Goal: Task Accomplishment & Management: Manage account settings

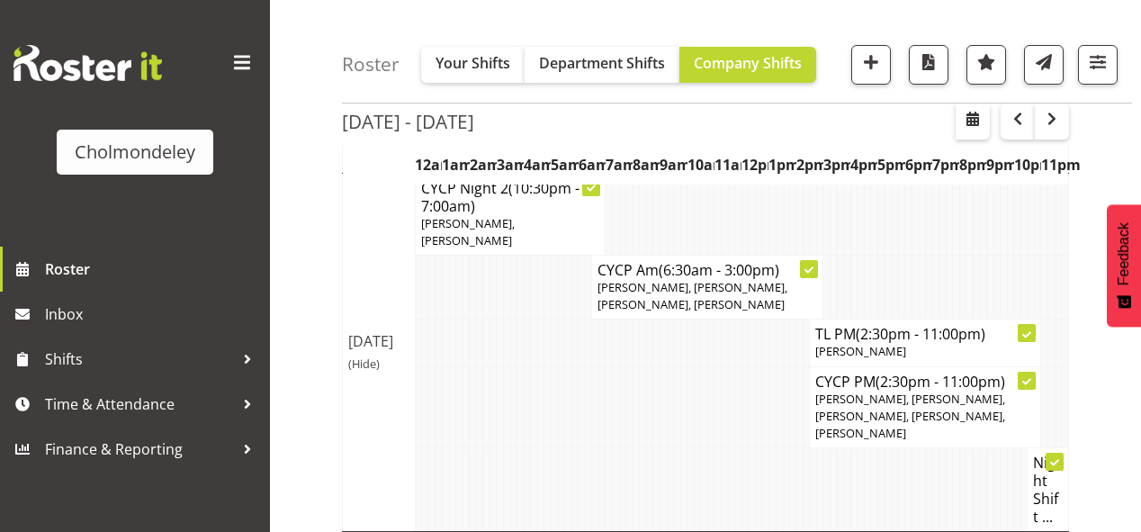
scroll to position [216, 0]
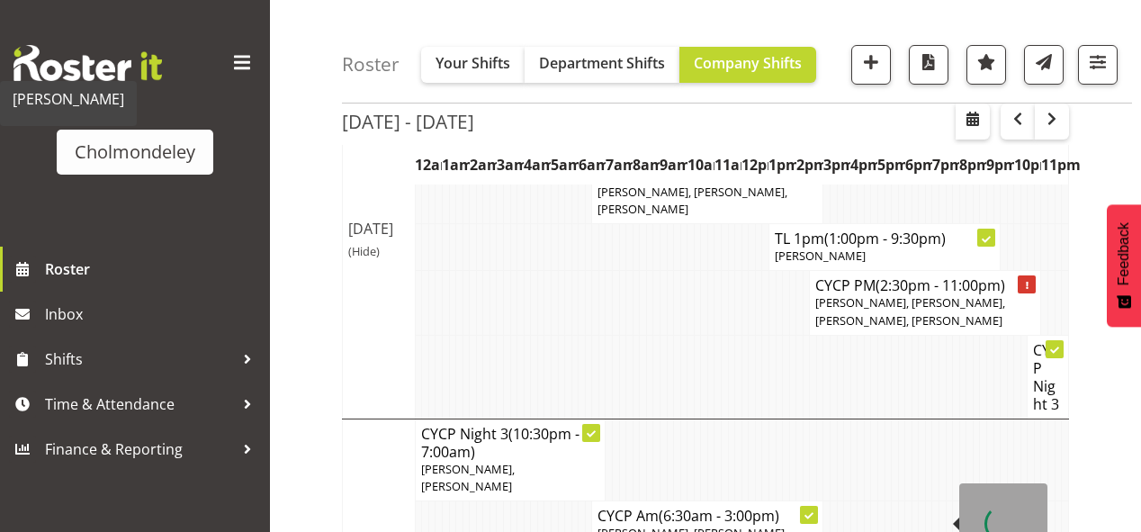
scroll to position [1440, 0]
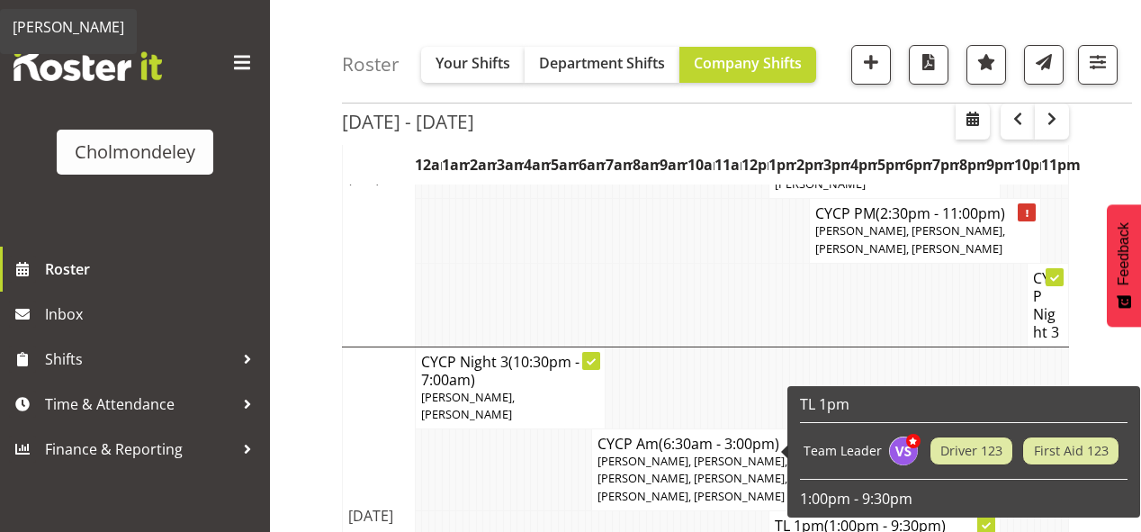
click at [603, 510] on td at bounding box center [602, 533] width 7 height 47
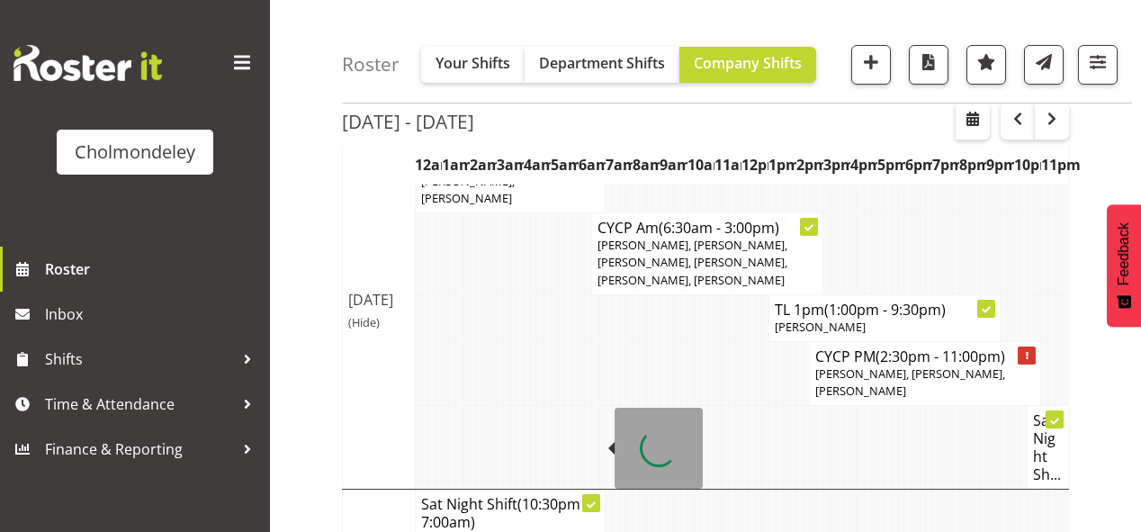
scroll to position [1682, 0]
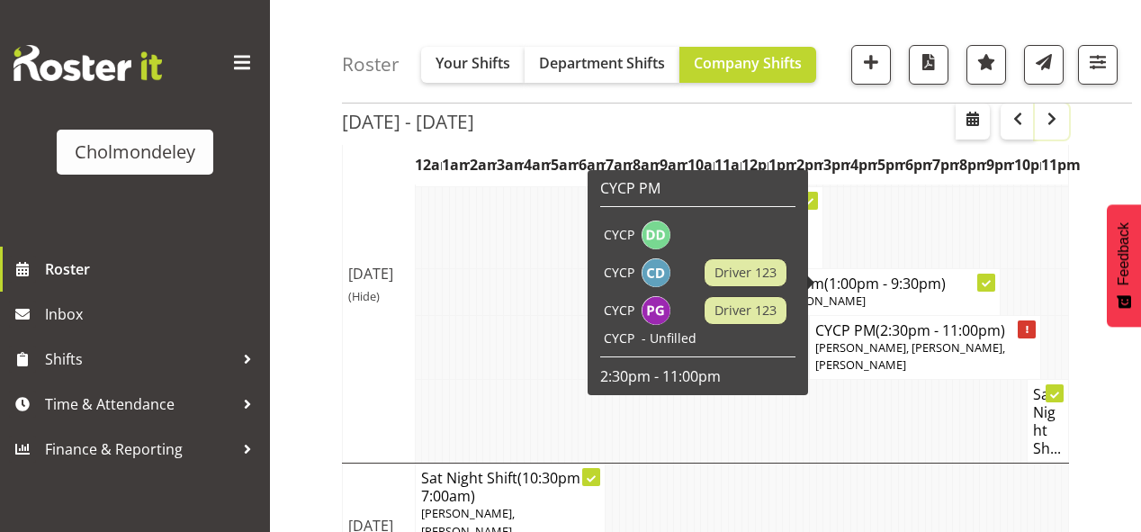
click at [1051, 123] on span "button" at bounding box center [1052, 119] width 22 height 22
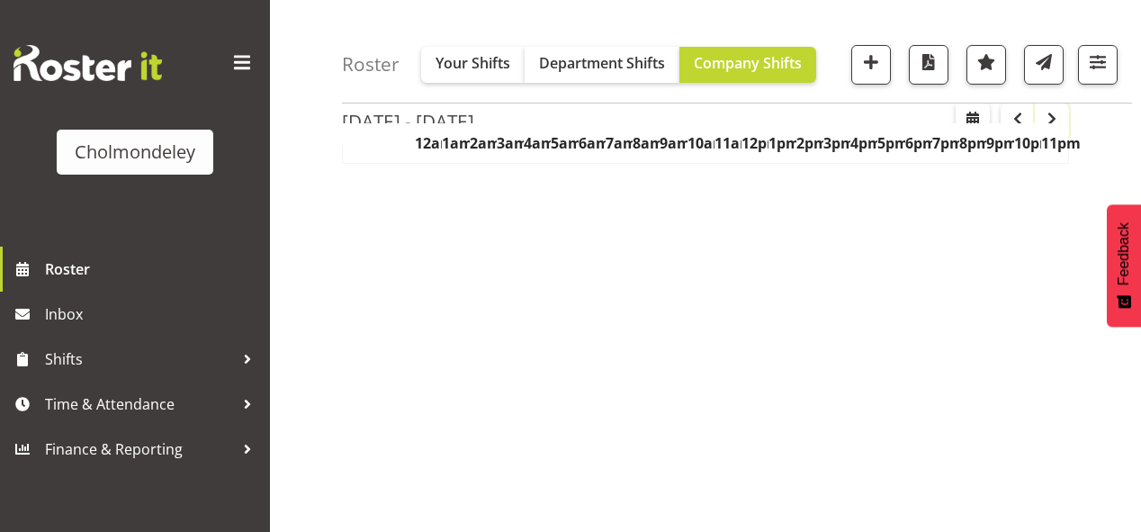
scroll to position [353, 0]
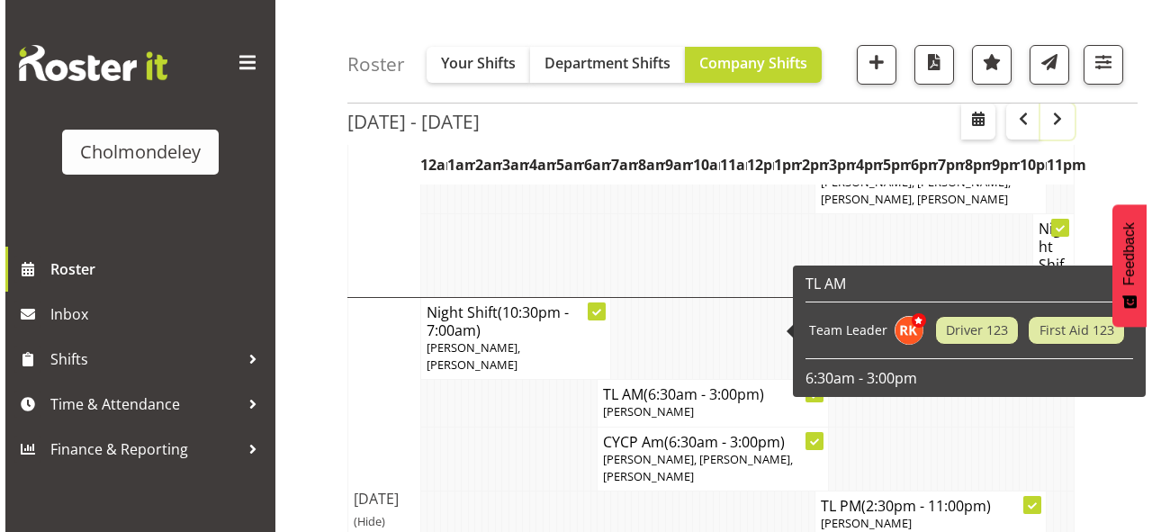
scroll to position [1201, 0]
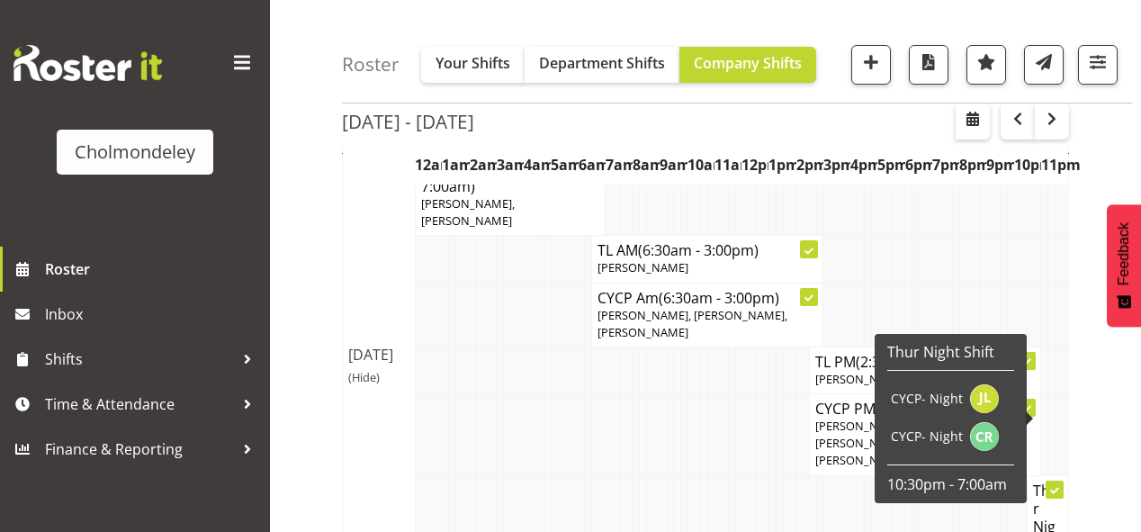
click at [1049, 482] on h4 "Thur Night S..." at bounding box center [1048, 527] width 30 height 90
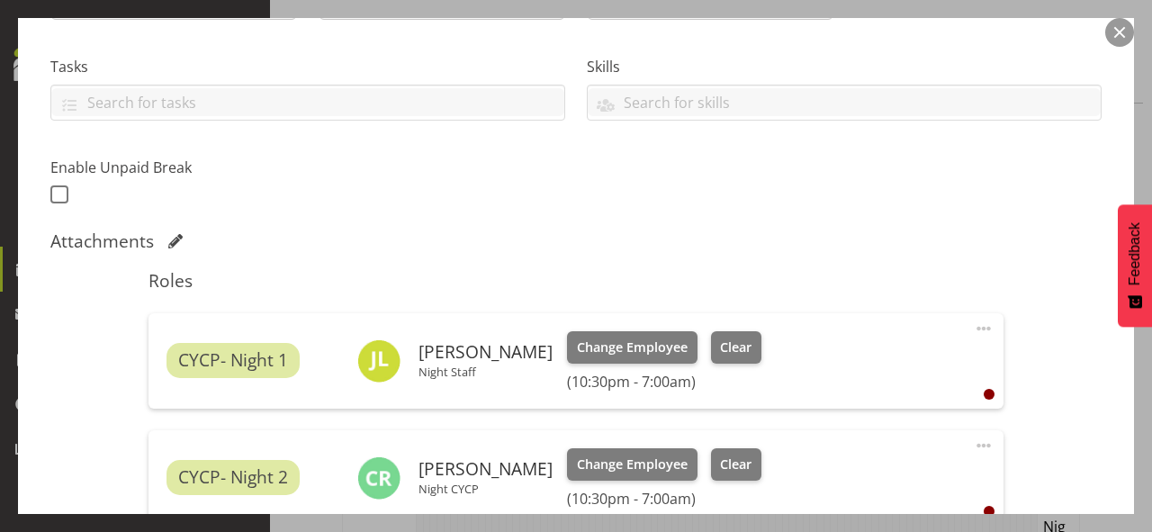
scroll to position [432, 0]
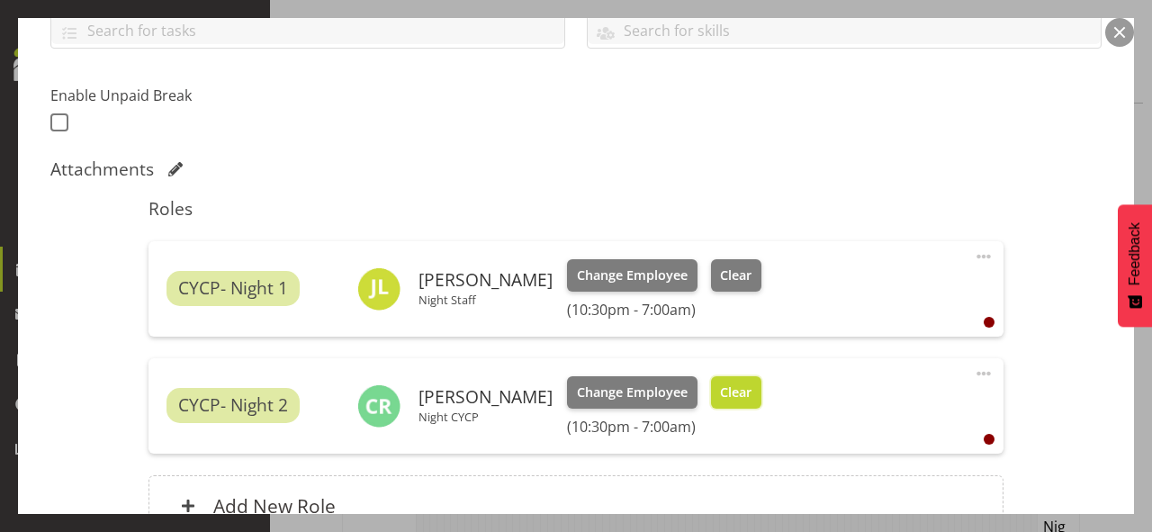
click at [729, 392] on span "Clear" at bounding box center [736, 393] width 32 height 20
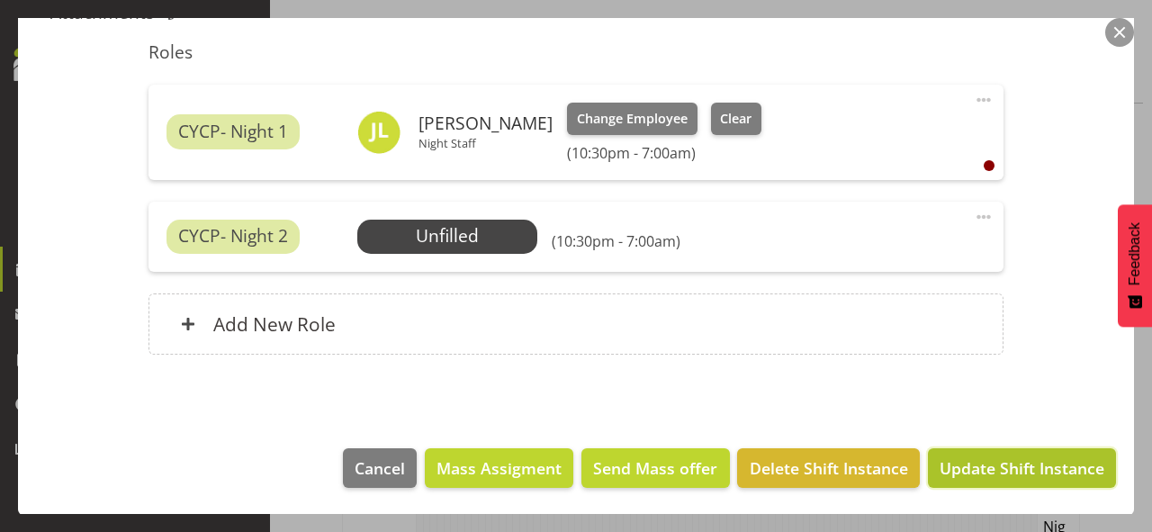
click at [1009, 458] on span "Update Shift Instance" at bounding box center [1022, 467] width 165 height 23
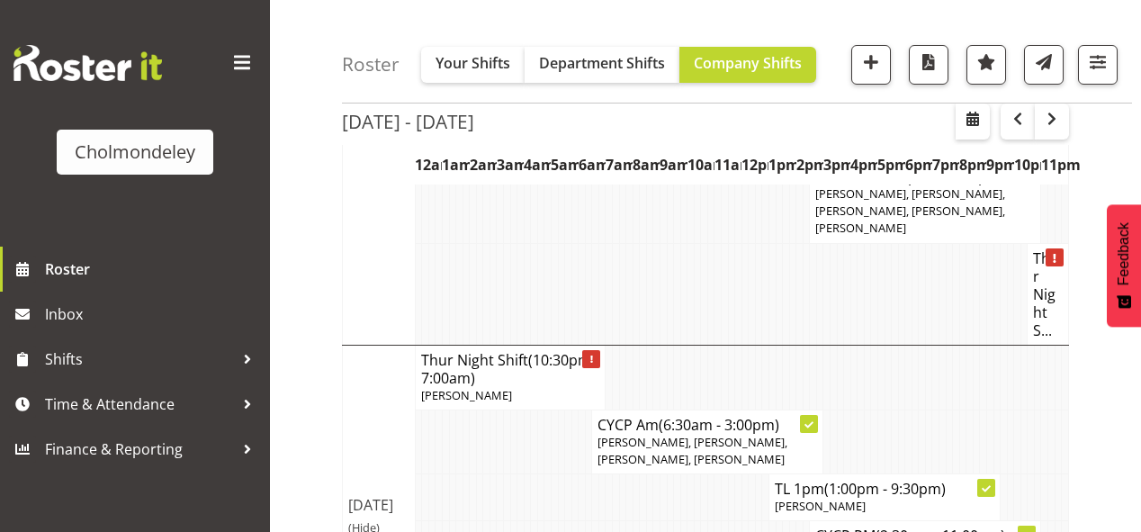
scroll to position [1505, 0]
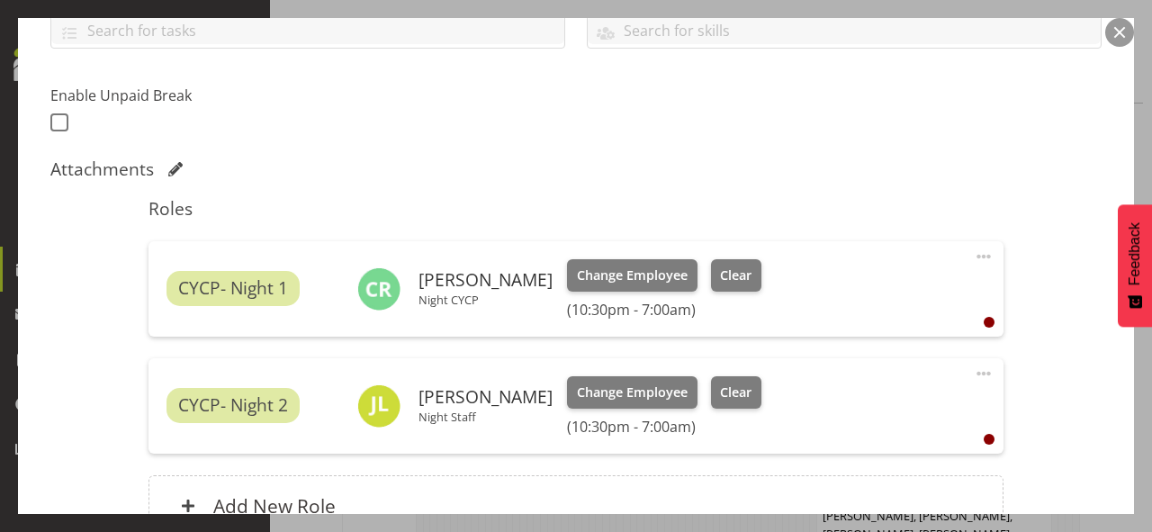
scroll to position [504, 0]
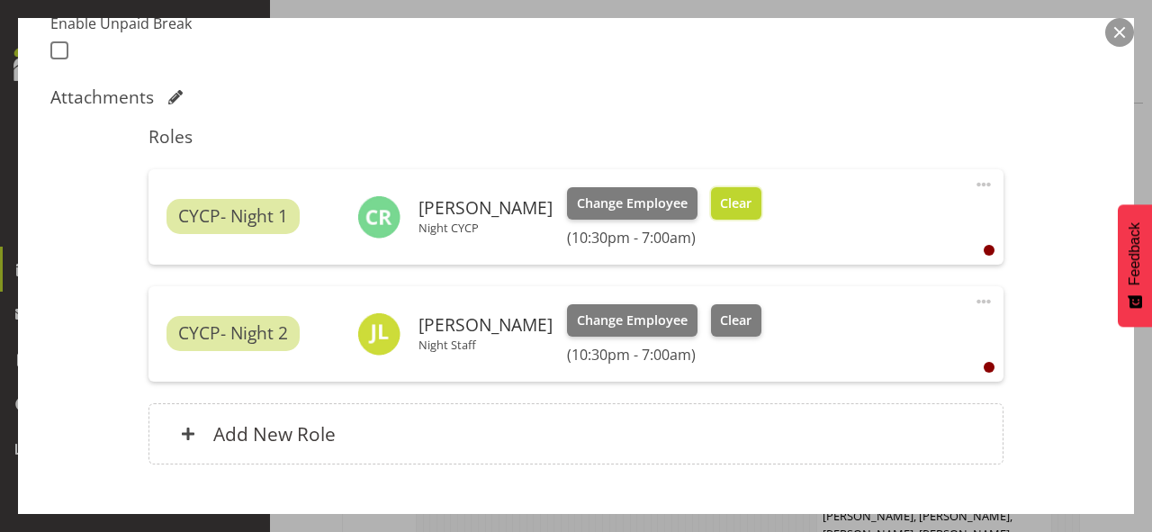
click at [727, 194] on span "Clear" at bounding box center [736, 204] width 32 height 20
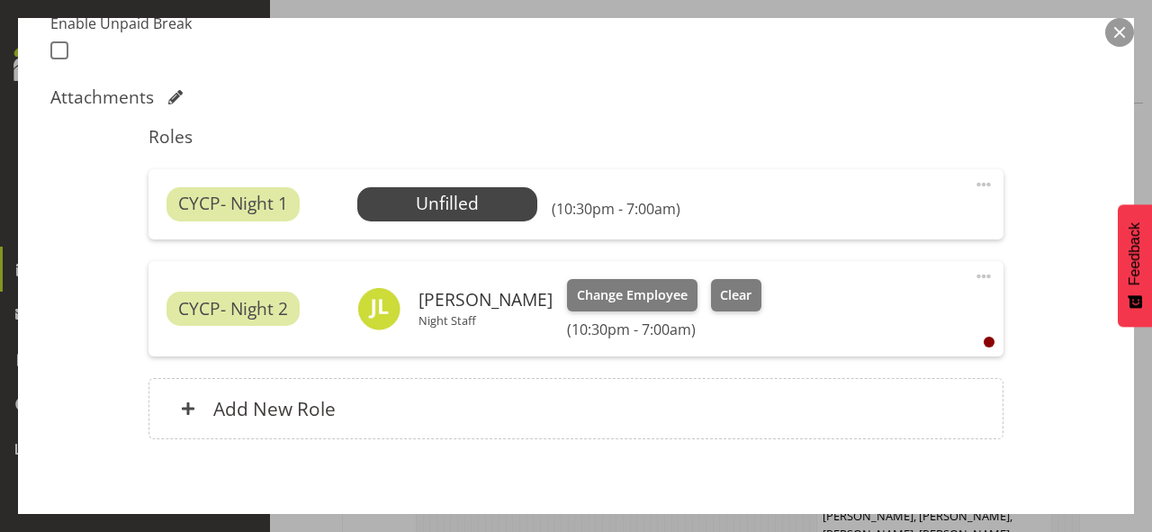
scroll to position [576, 0]
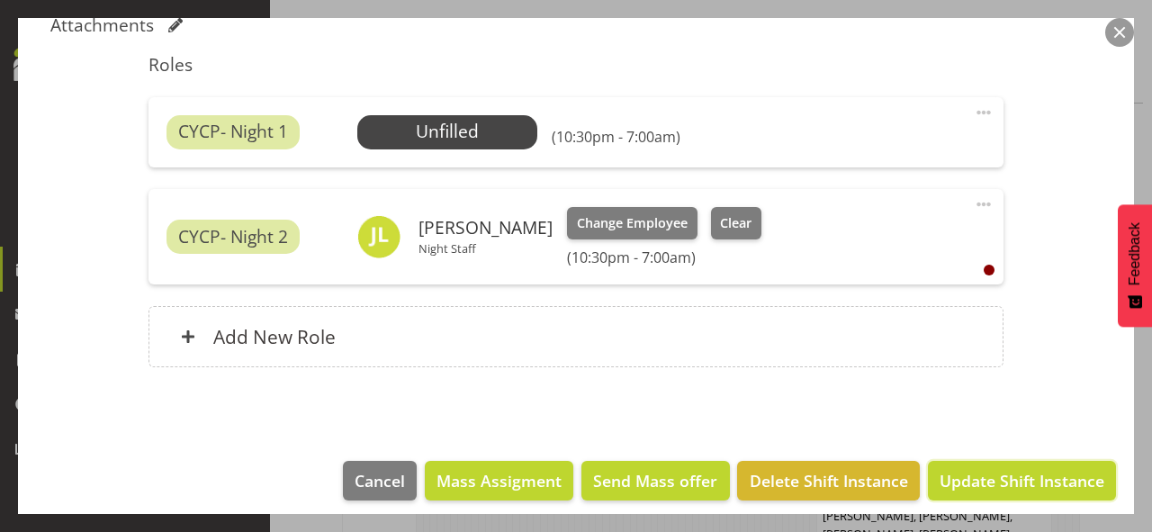
click at [1065, 472] on span "Update Shift Instance" at bounding box center [1022, 480] width 165 height 23
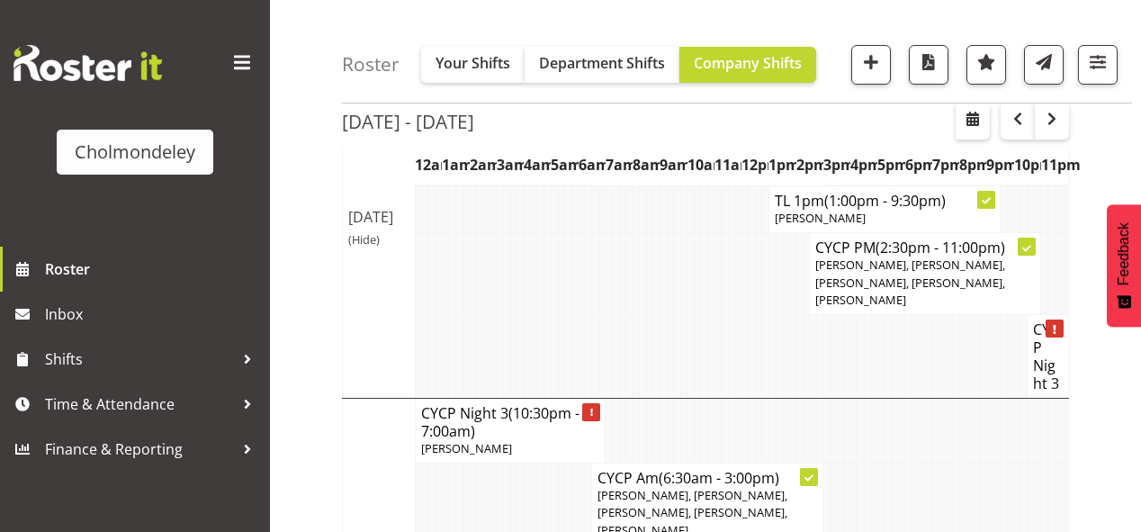
scroll to position [1865, 0]
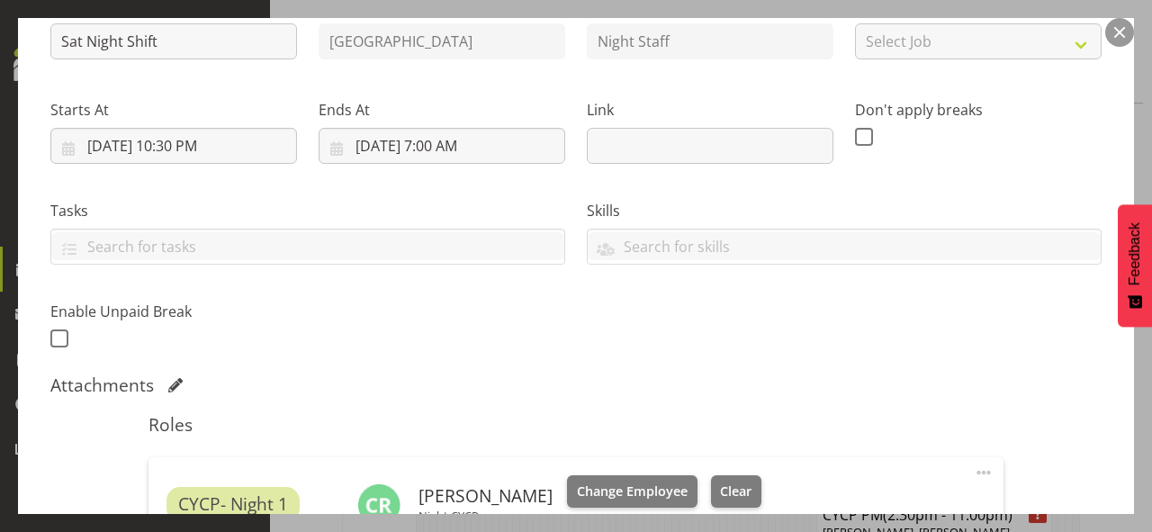
scroll to position [360, 0]
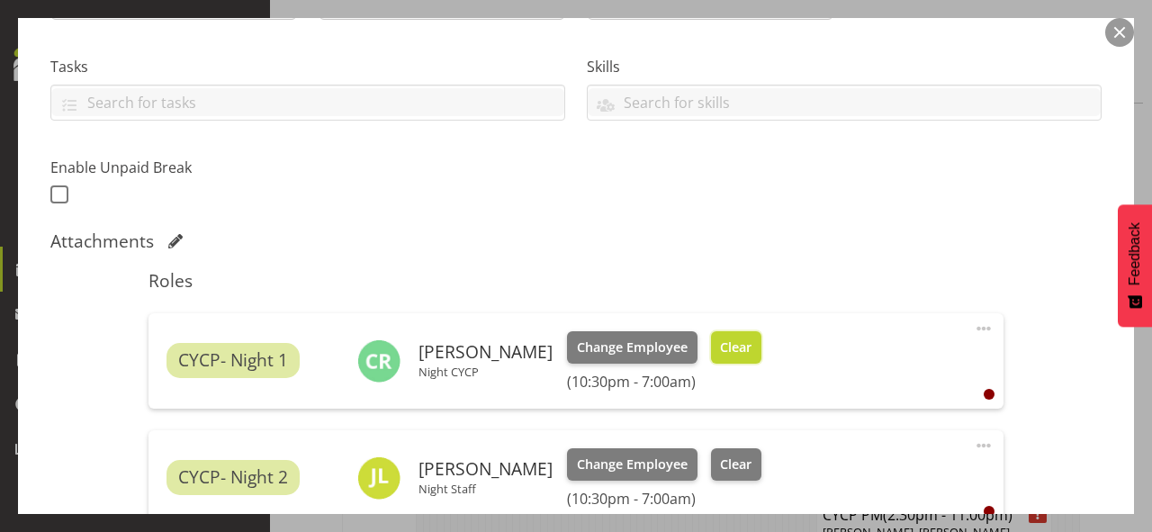
click at [725, 341] on span "Clear" at bounding box center [736, 348] width 32 height 20
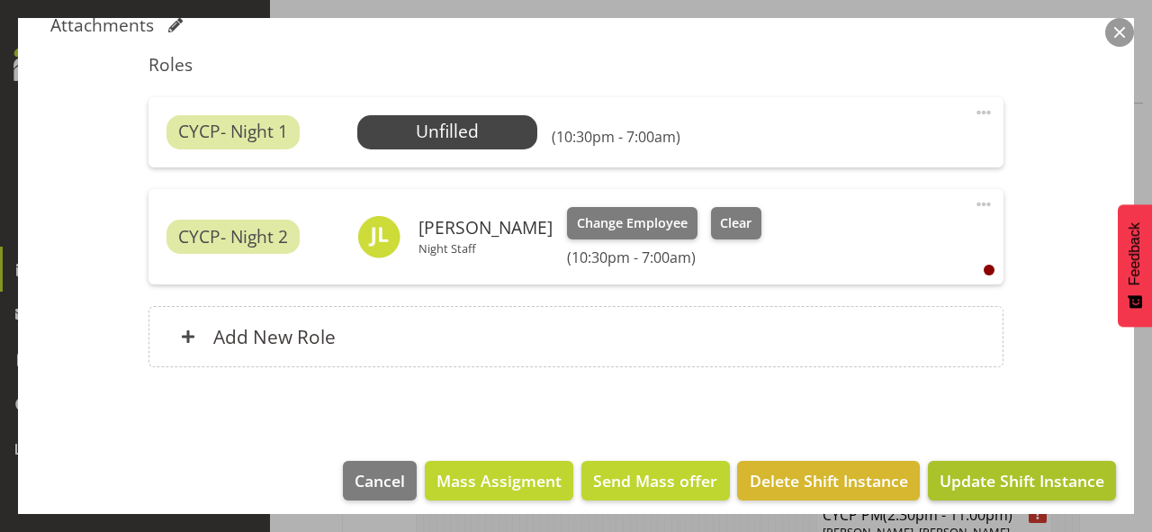
scroll to position [589, 0]
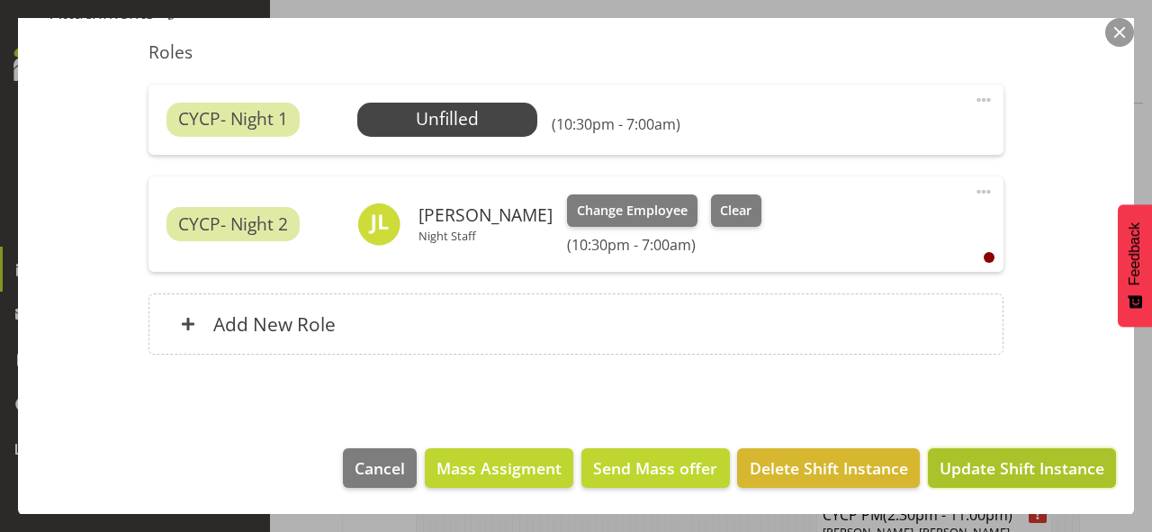
click at [990, 462] on span "Update Shift Instance" at bounding box center [1022, 467] width 165 height 23
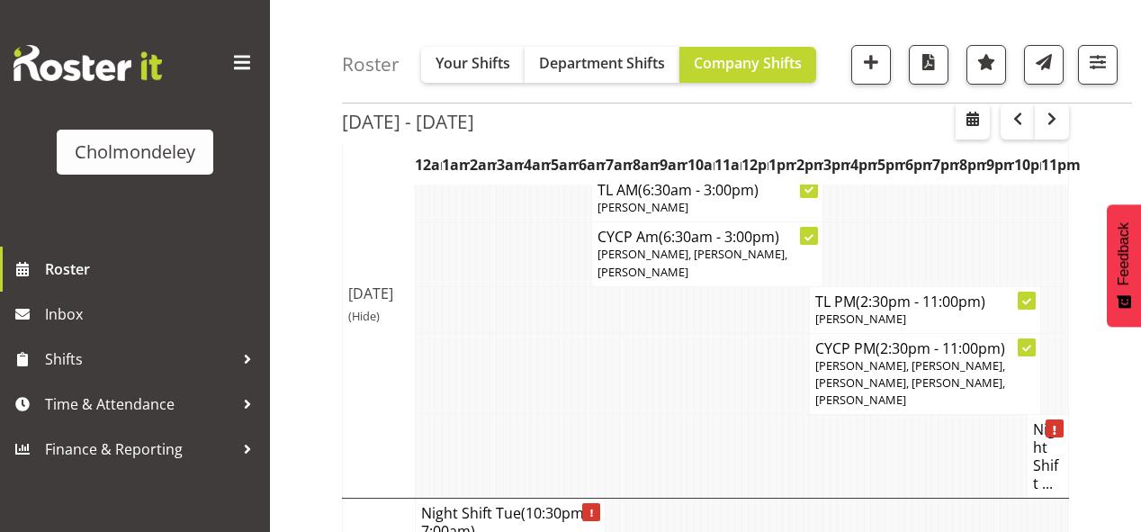
scroll to position [0, 0]
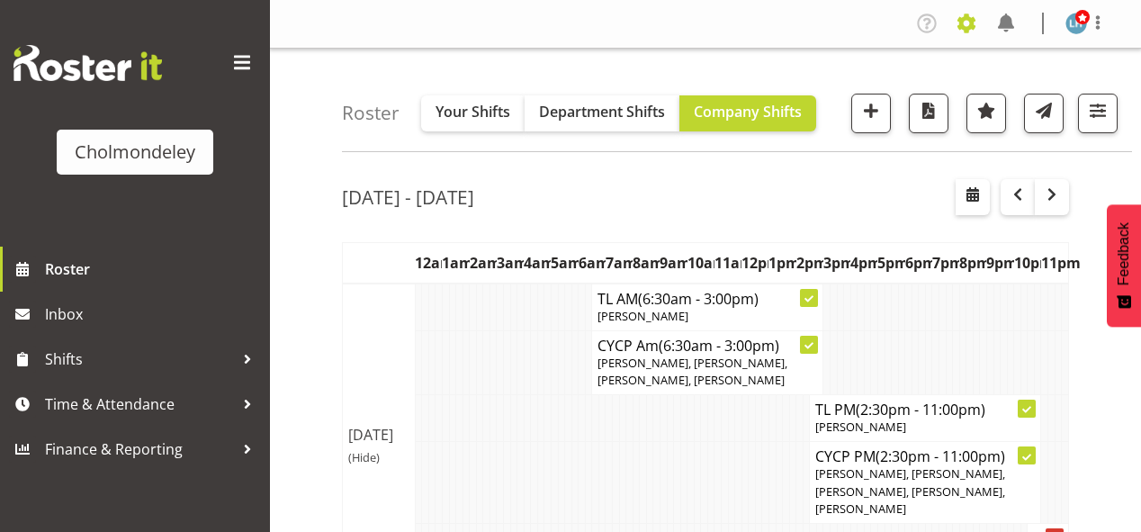
click at [959, 26] on span at bounding box center [966, 23] width 29 height 29
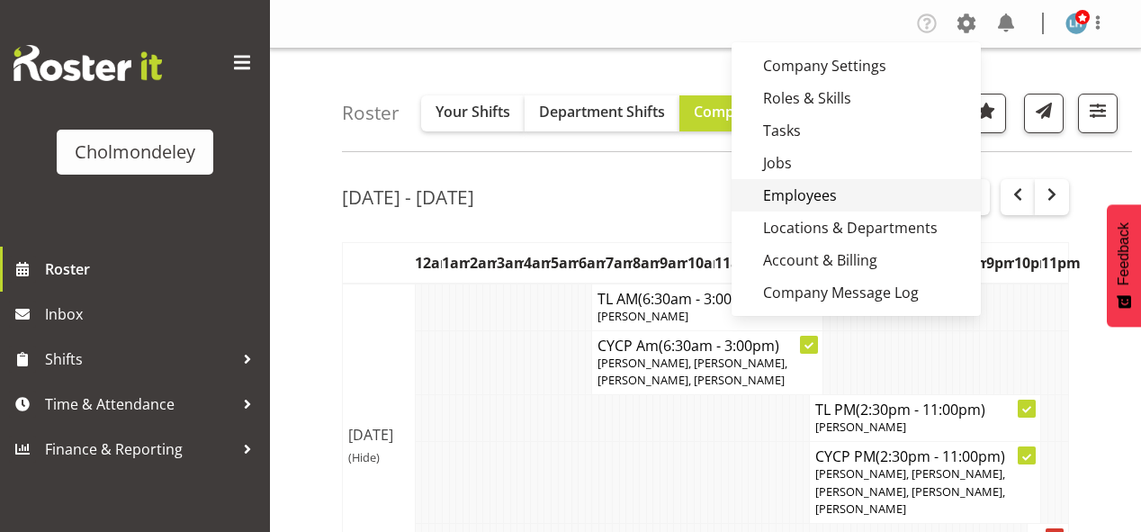
click at [802, 187] on link "Employees" at bounding box center [856, 195] width 249 height 32
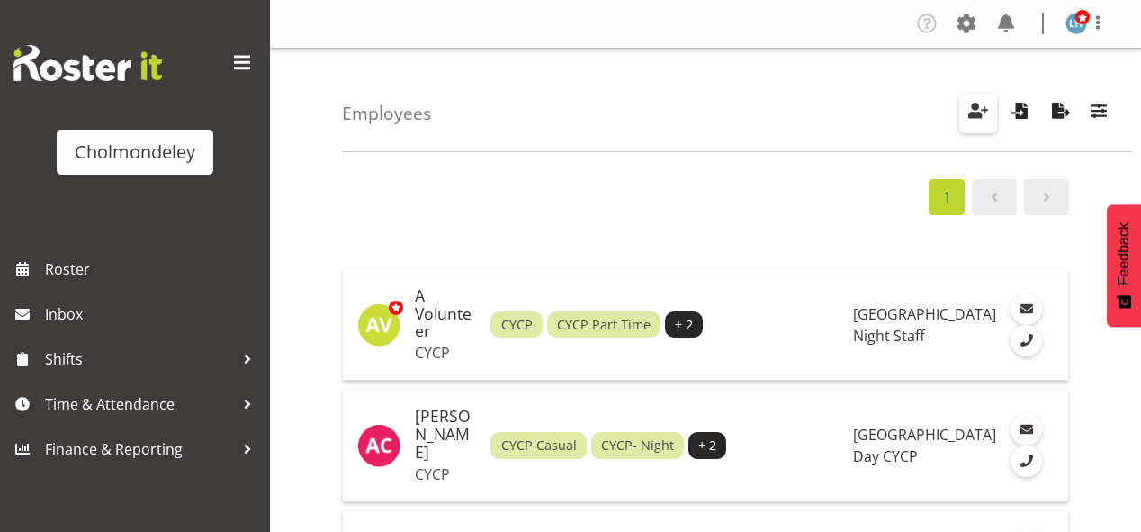
click at [979, 104] on span "button" at bounding box center [978, 110] width 23 height 23
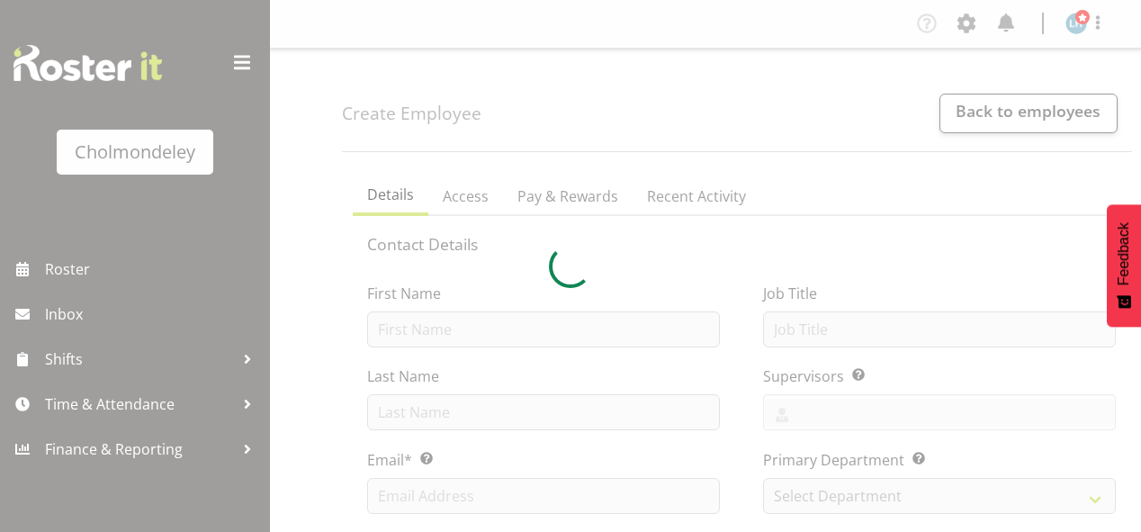
click at [392, 331] on div at bounding box center [570, 266] width 1141 height 532
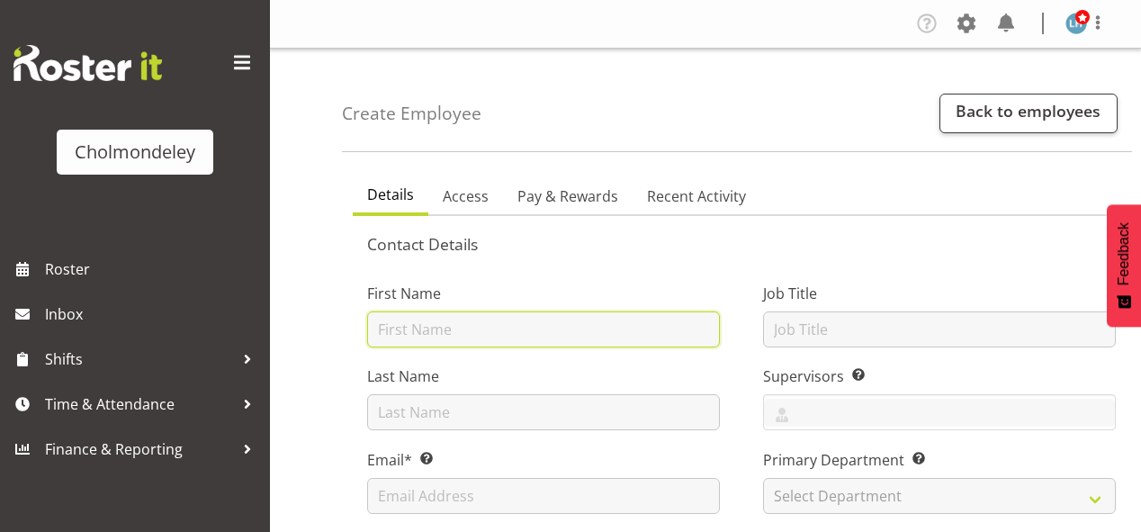
click at [410, 330] on input "text" at bounding box center [543, 329] width 353 height 36
type input "[PERSON_NAME]"
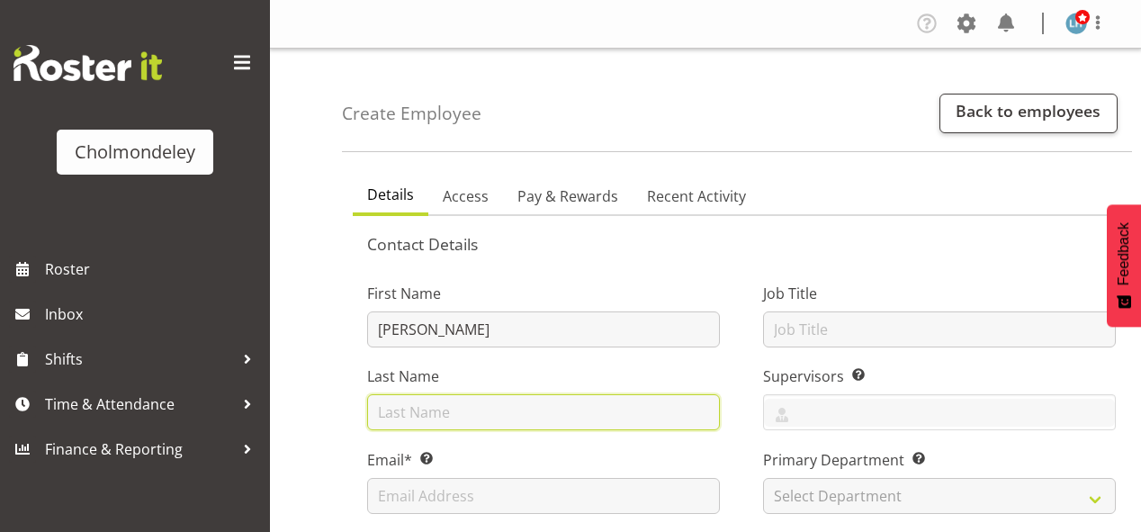
click at [410, 414] on input "text" at bounding box center [543, 412] width 353 height 36
type input "[PERSON_NAME]"
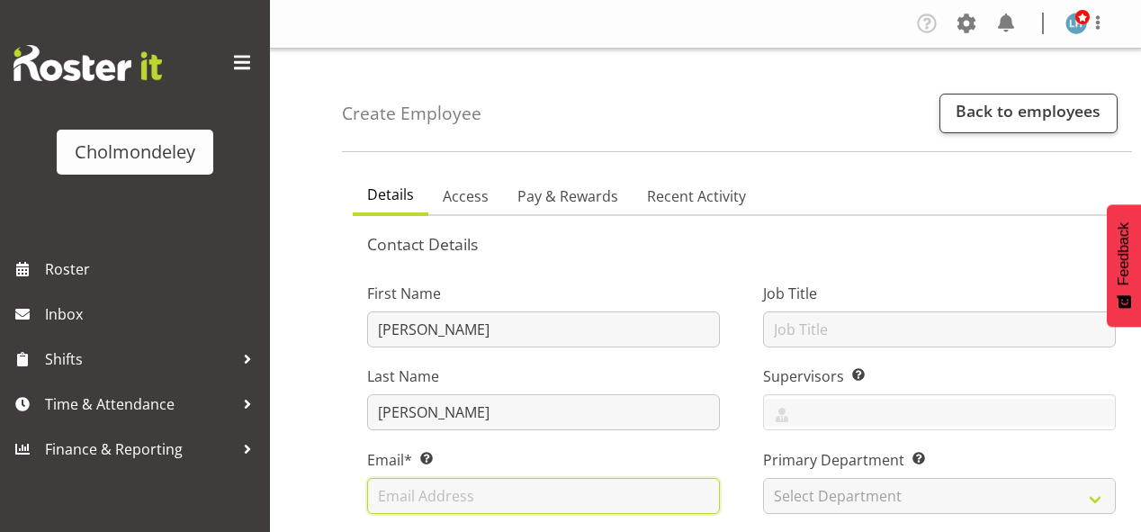
click at [443, 489] on input "text" at bounding box center [543, 496] width 353 height 36
type input "[PERSON_NAME][EMAIL_ADDRESS][DOMAIN_NAME]"
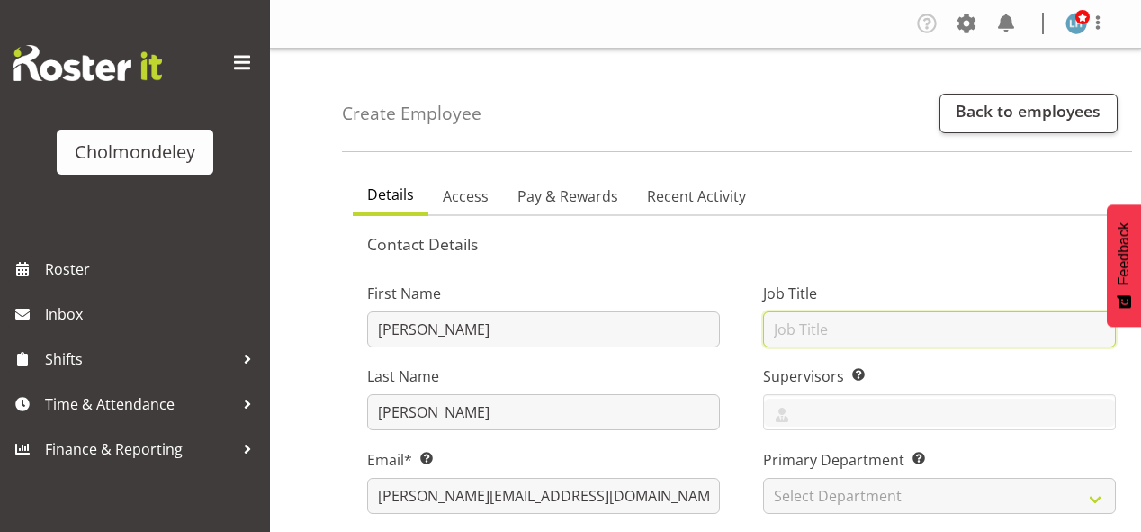
click at [837, 320] on input "text" at bounding box center [939, 329] width 353 height 36
click at [835, 329] on input "text" at bounding box center [939, 329] width 353 height 36
type input "night shift"
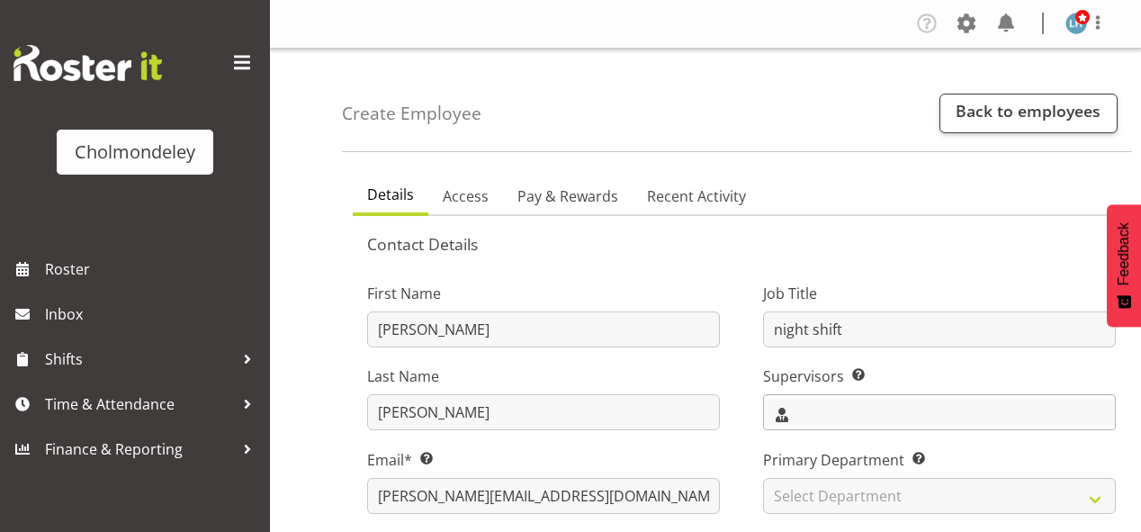
click at [852, 410] on input "text" at bounding box center [939, 413] width 351 height 28
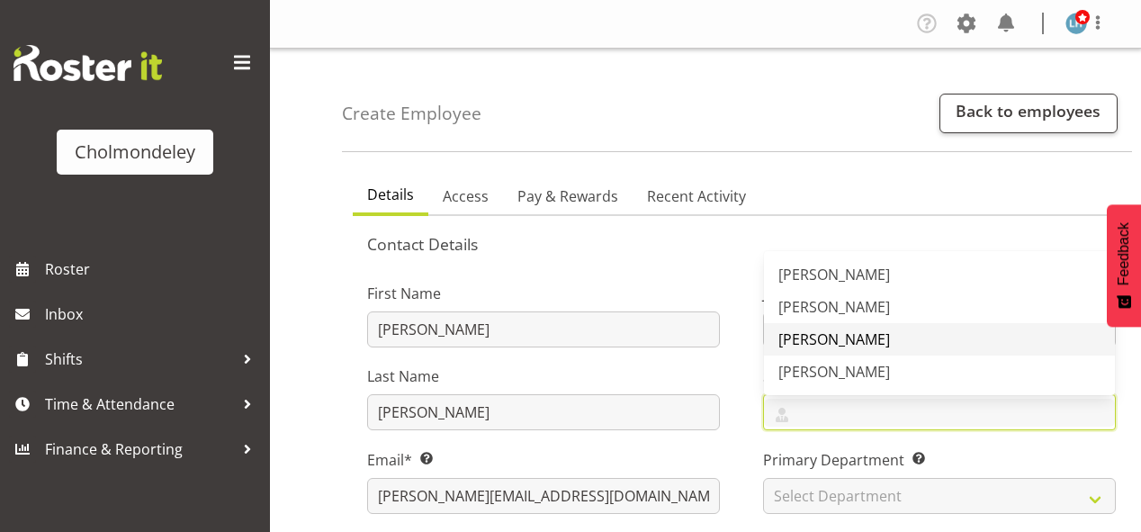
click at [836, 337] on span "[PERSON_NAME]" at bounding box center [835, 339] width 112 height 20
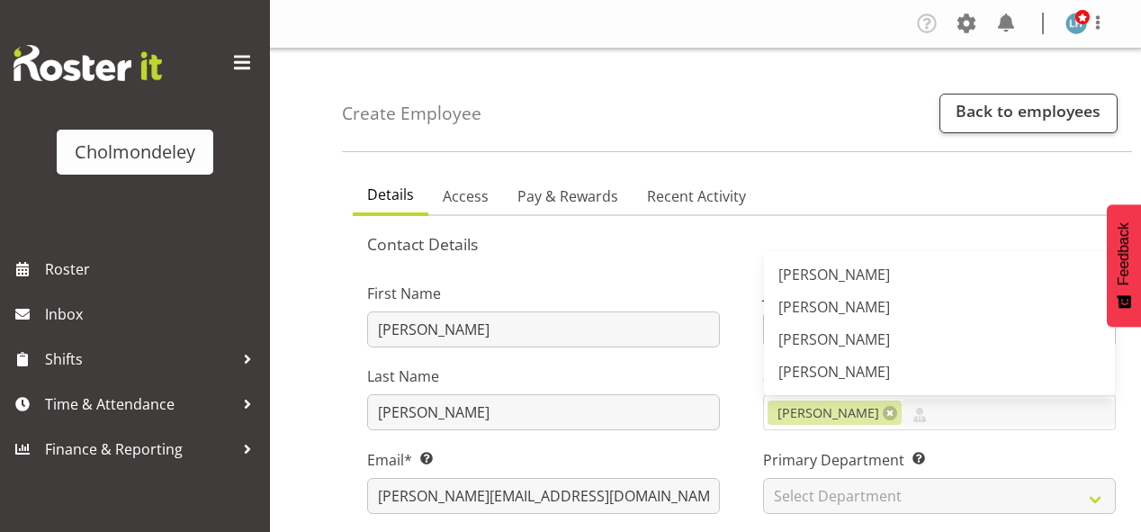
scroll to position [72, 0]
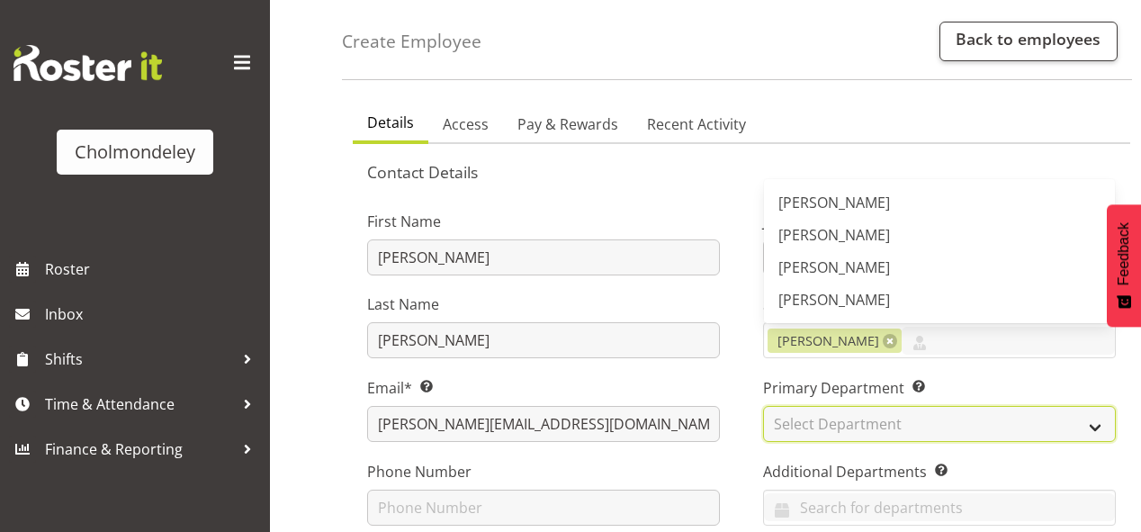
click at [853, 419] on select "Select Department Clinical Day CYCP Education Night Staff" at bounding box center [939, 424] width 353 height 36
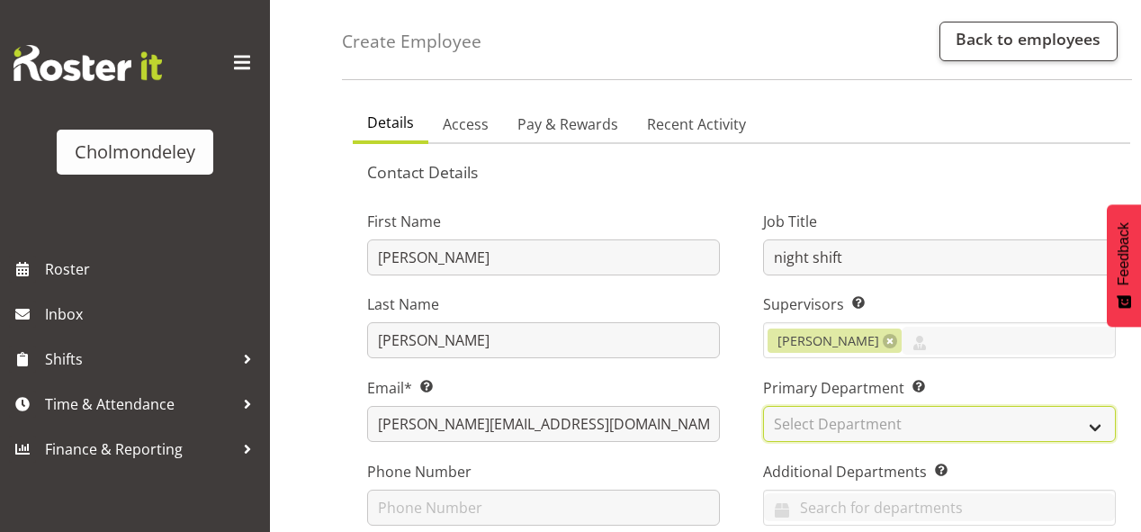
select select "79"
click at [763, 406] on select "Select Department Clinical Day CYCP Education Night Staff" at bounding box center [939, 424] width 353 height 36
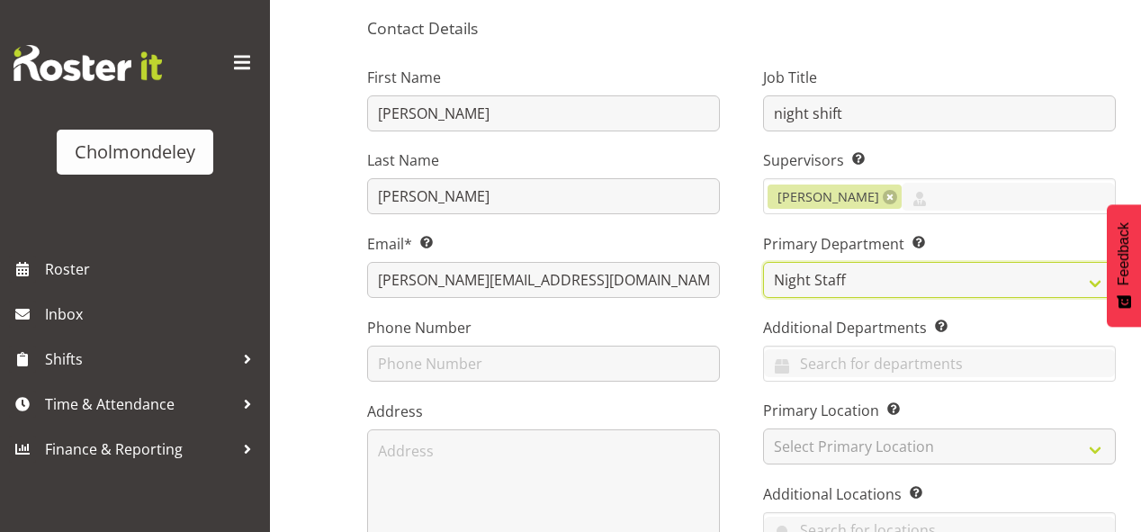
scroll to position [360, 0]
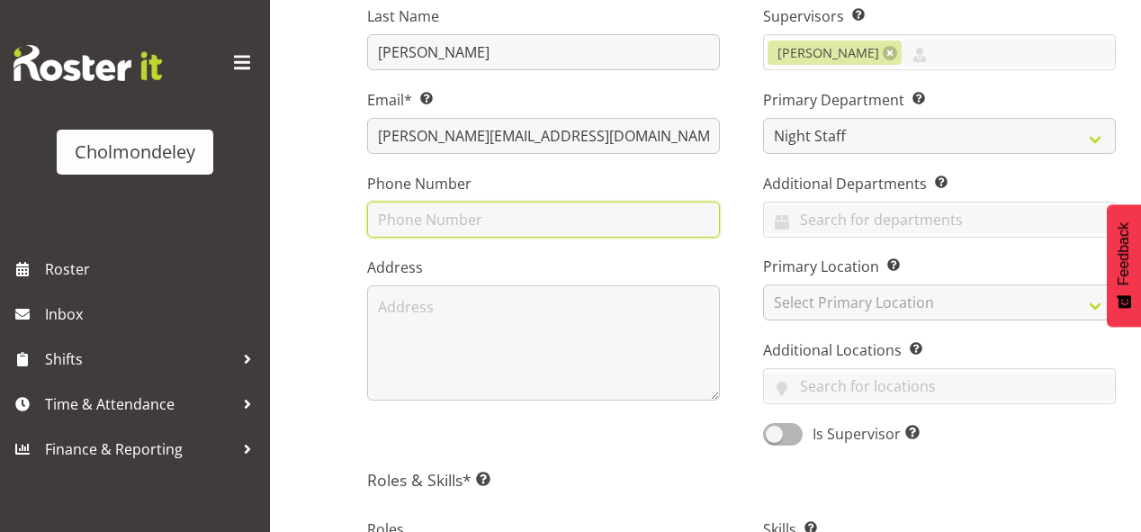
click at [411, 221] on input "text" at bounding box center [543, 220] width 353 height 36
type input "0273643071"
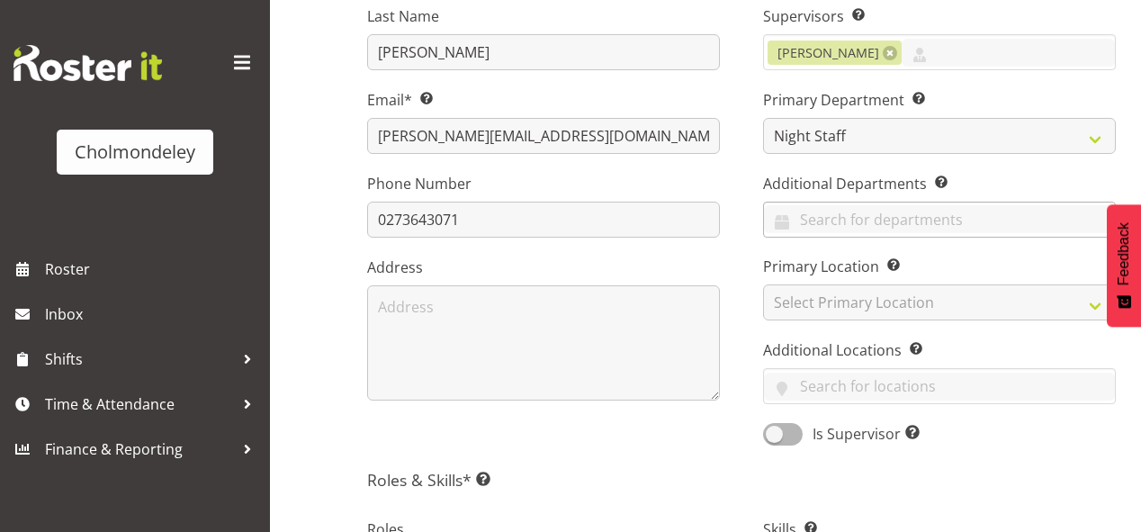
click at [884, 205] on div "Clinical Day CYCP Education Night Staff" at bounding box center [939, 220] width 353 height 36
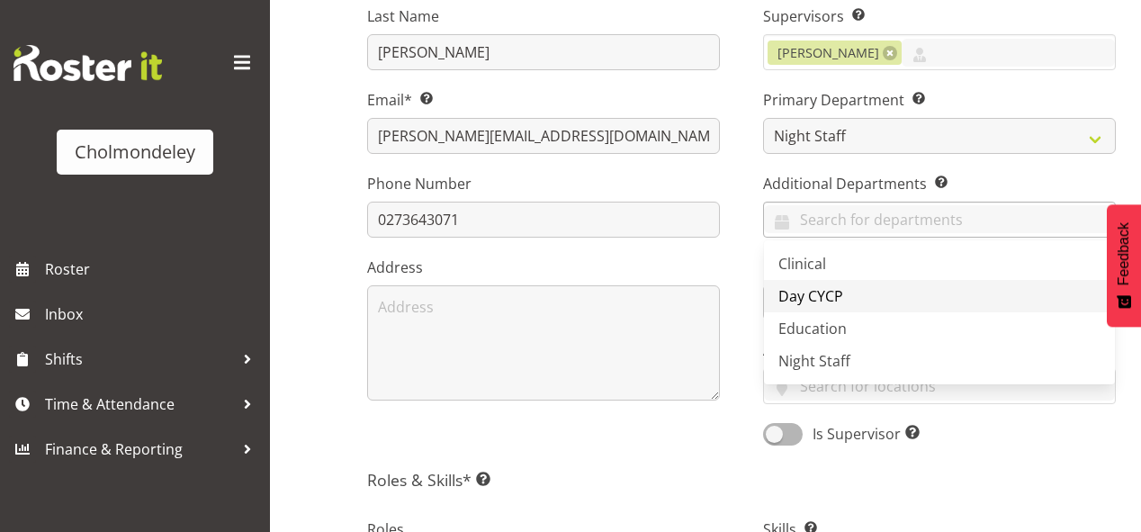
click at [830, 296] on span "Day CYCP" at bounding box center [811, 296] width 65 height 20
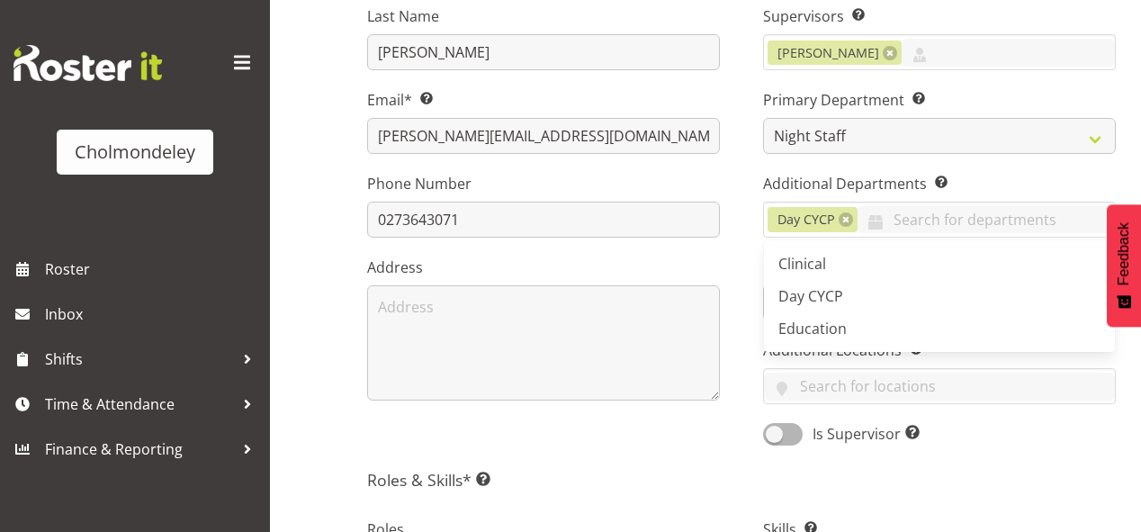
click at [732, 252] on div "First Name Karlene Last Name Spencer Email* This is a required field. karlene.s…" at bounding box center [544, 178] width 396 height 562
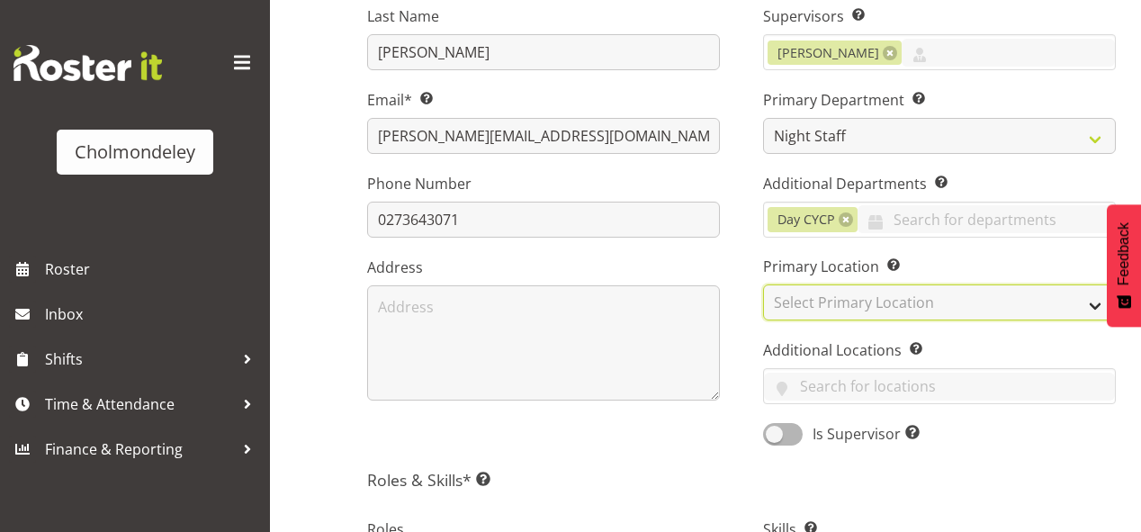
click at [831, 291] on select "Select Primary Location Cholmondeley Children's Centre" at bounding box center [939, 302] width 353 height 36
select select "81"
click at [763, 284] on select "Select Primary Location Cholmondeley Children's Centre" at bounding box center [939, 302] width 353 height 36
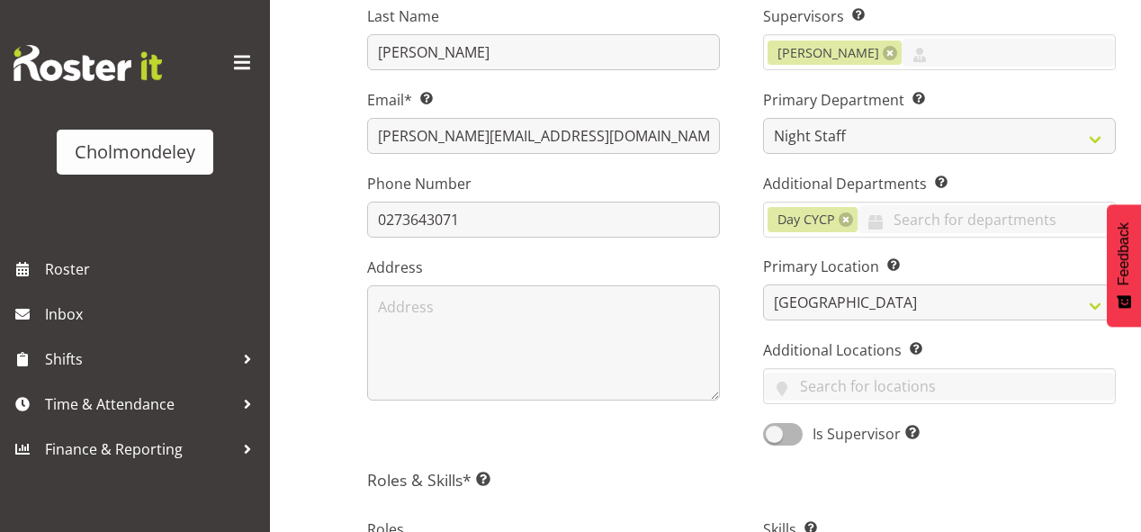
click at [619, 456] on div "First Name Karlene Last Name Spencer Email* This is a required field. karlene.s…" at bounding box center [544, 178] width 396 height 562
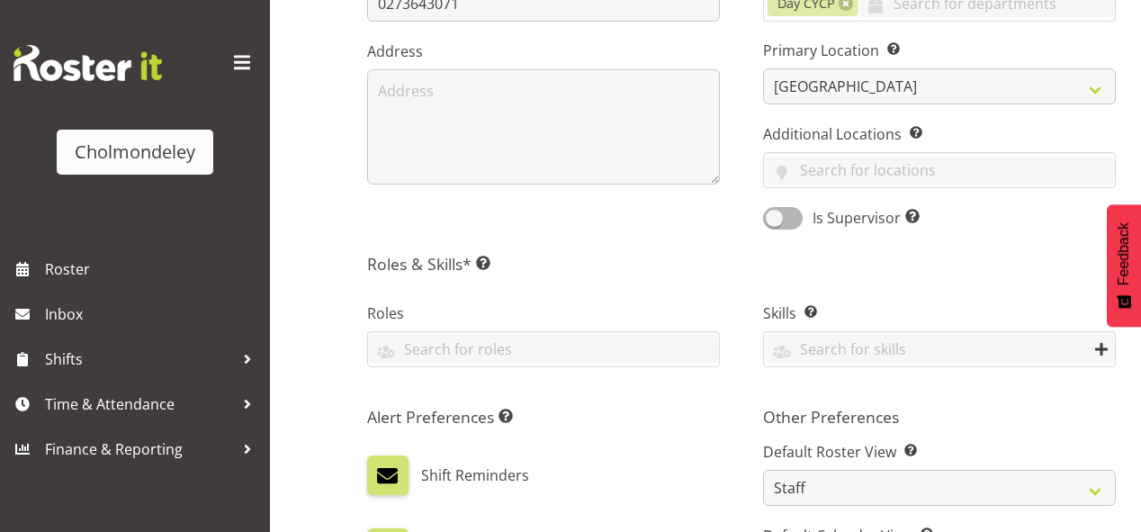
scroll to position [648, 0]
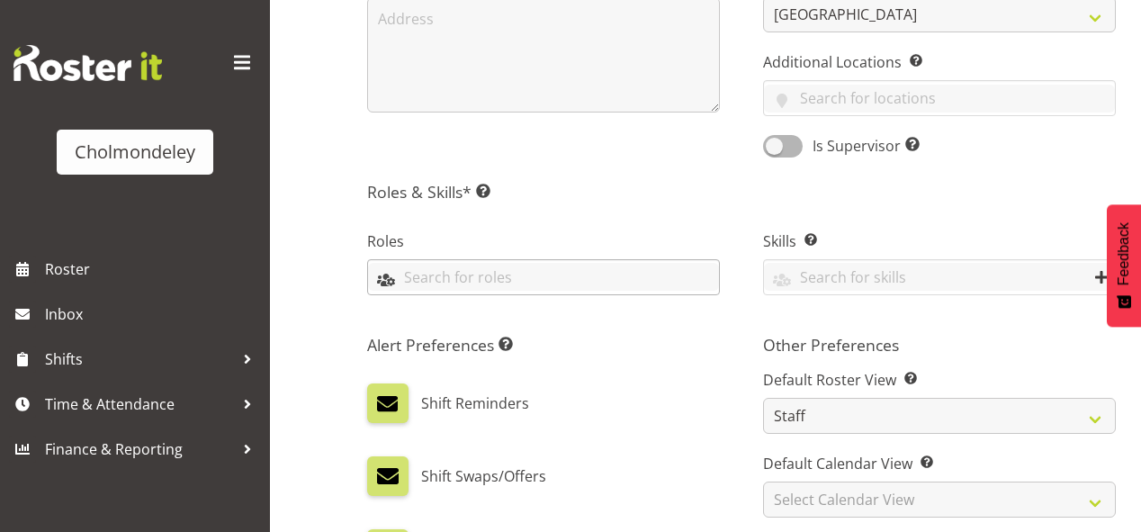
click at [461, 266] on input "text" at bounding box center [543, 277] width 351 height 28
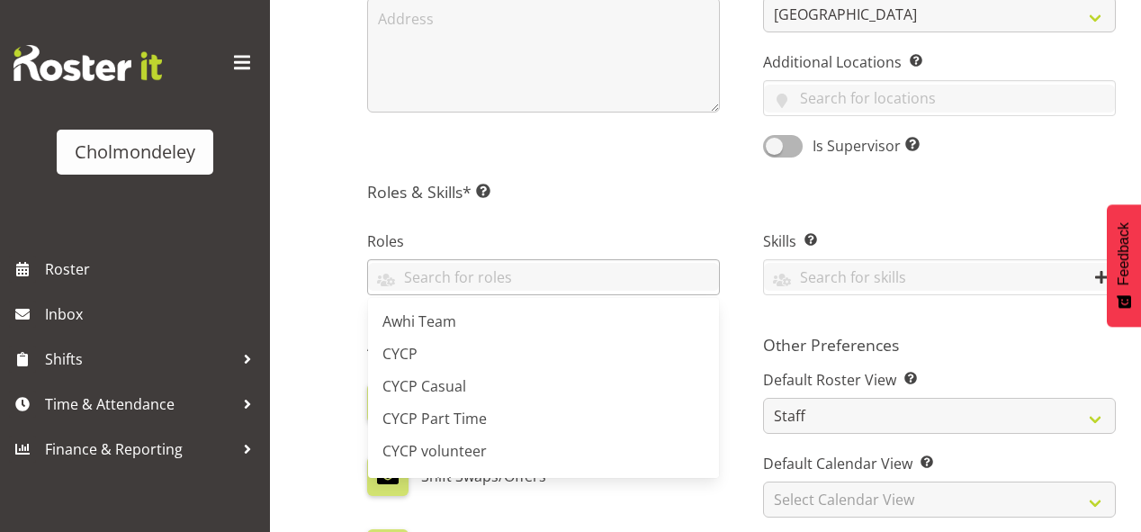
scroll to position [94, 0]
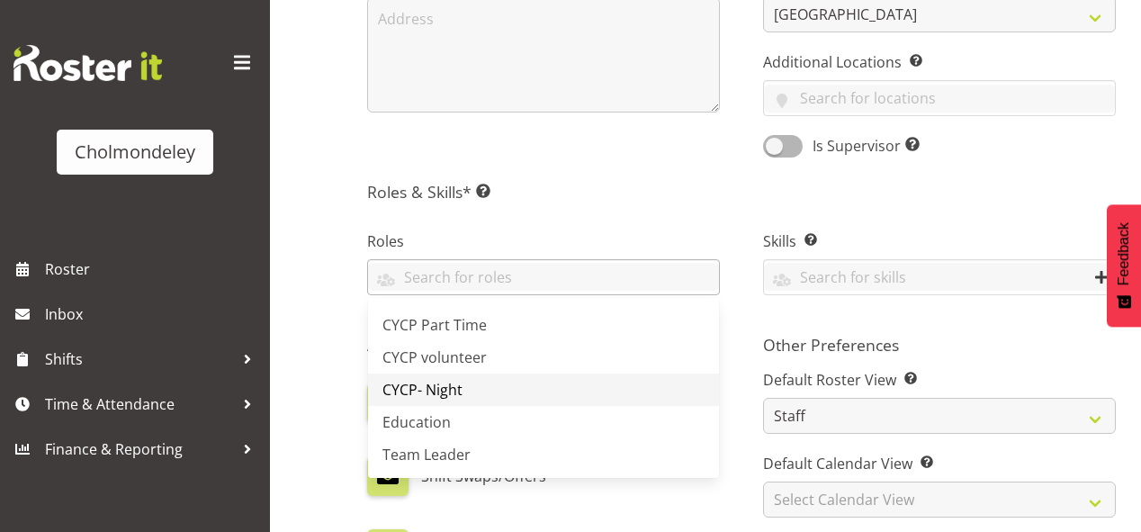
click at [418, 376] on link "CYCP- Night" at bounding box center [543, 390] width 351 height 32
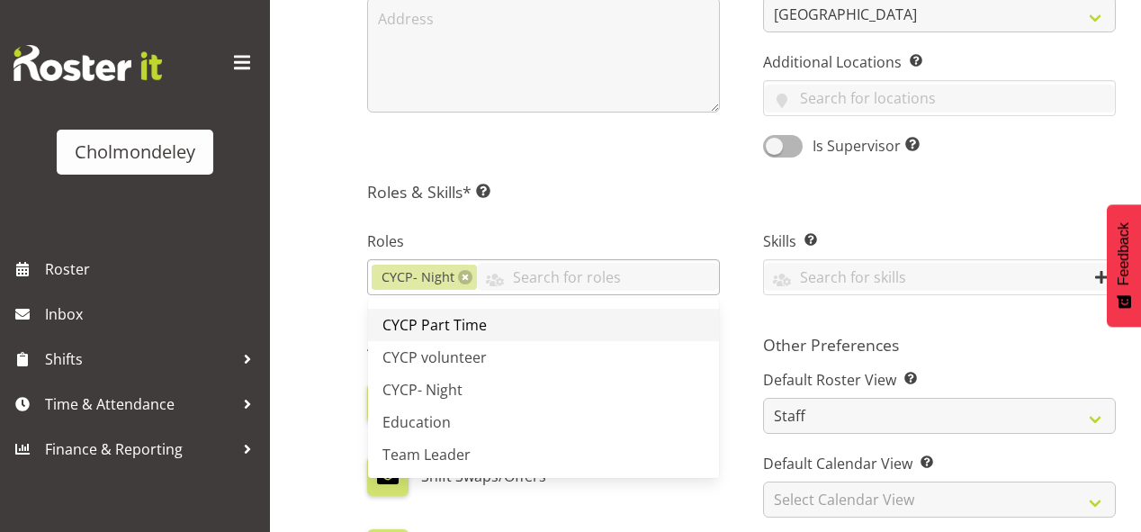
click at [528, 321] on link "CYCP Part Time" at bounding box center [543, 325] width 351 height 32
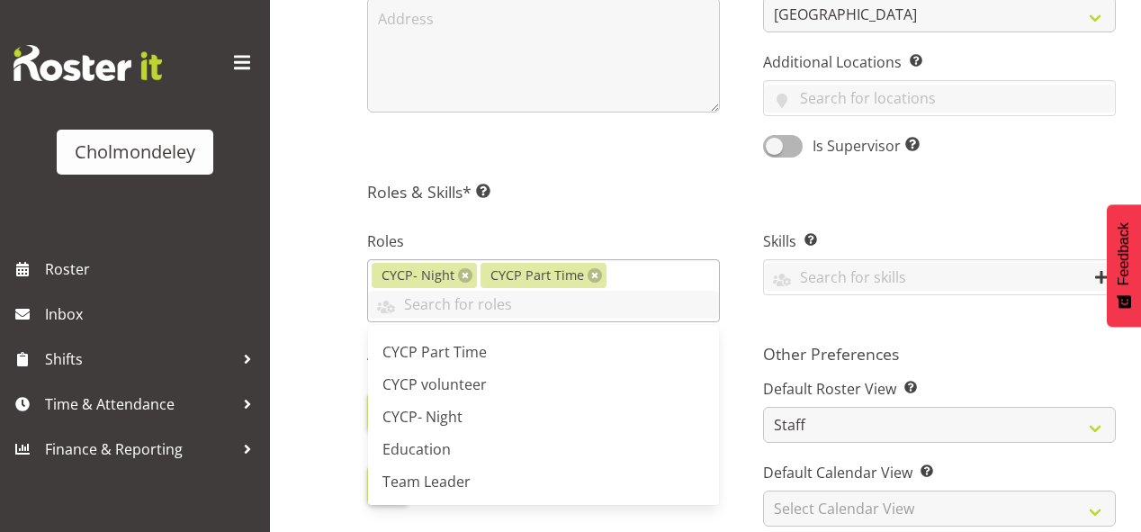
click at [707, 321] on div "Awhi Team CYCP CYCP Casual CYCP Part Time CYCP volunteer CYCP- Night Education …" at bounding box center [543, 413] width 351 height 184
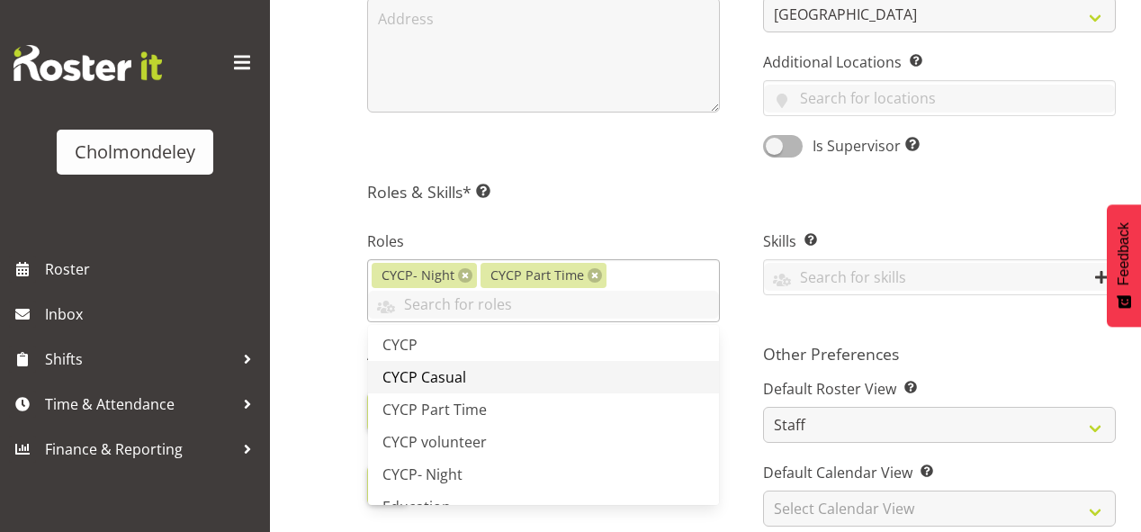
click at [482, 367] on link "CYCP Casual" at bounding box center [543, 377] width 351 height 32
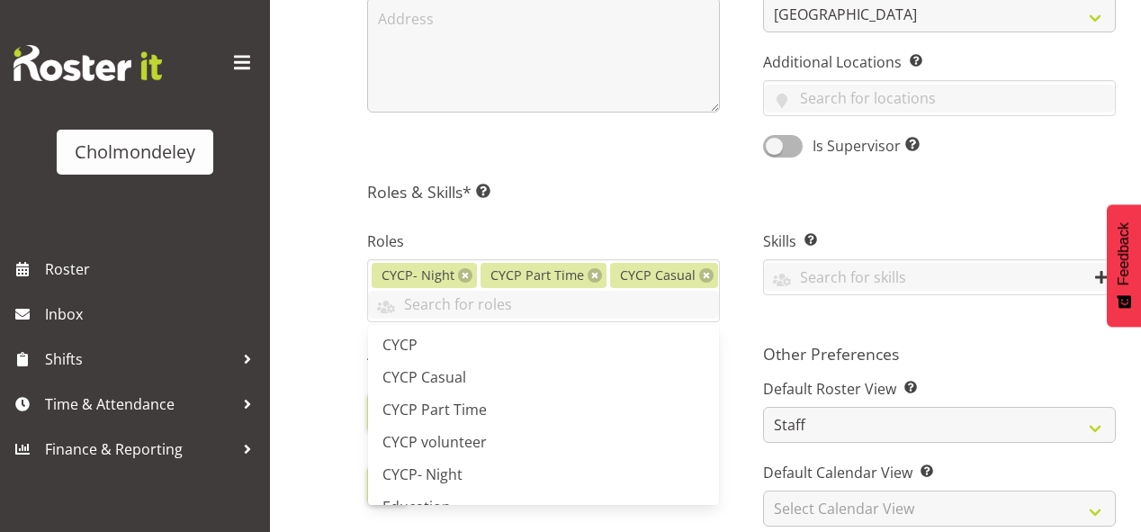
click at [631, 220] on div "Roles CYCP- Night CYCP Part Time CYCP Casual Awhi Team CYCP CYCP Casual CYCP Pa…" at bounding box center [544, 269] width 396 height 129
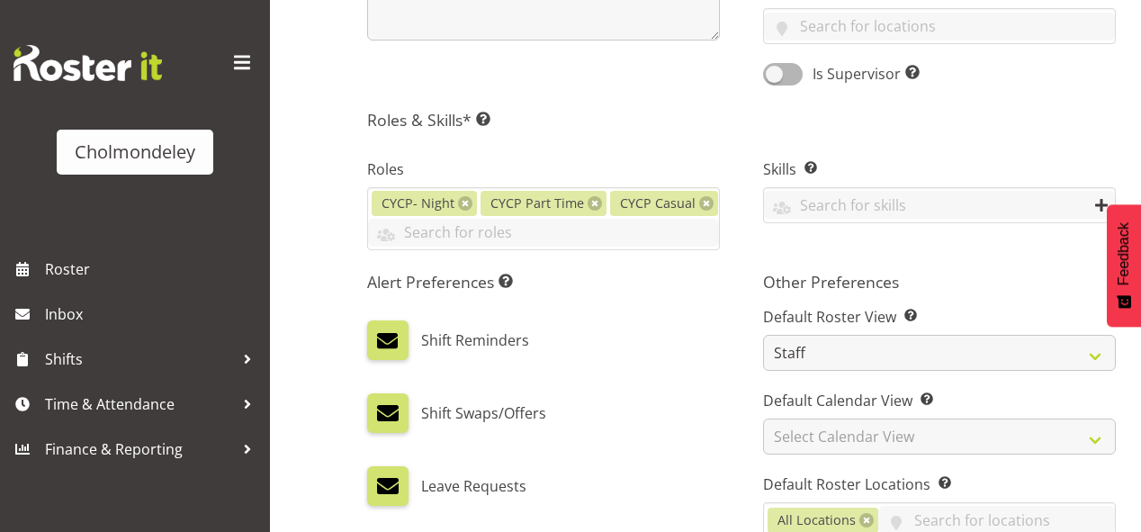
scroll to position [936, 0]
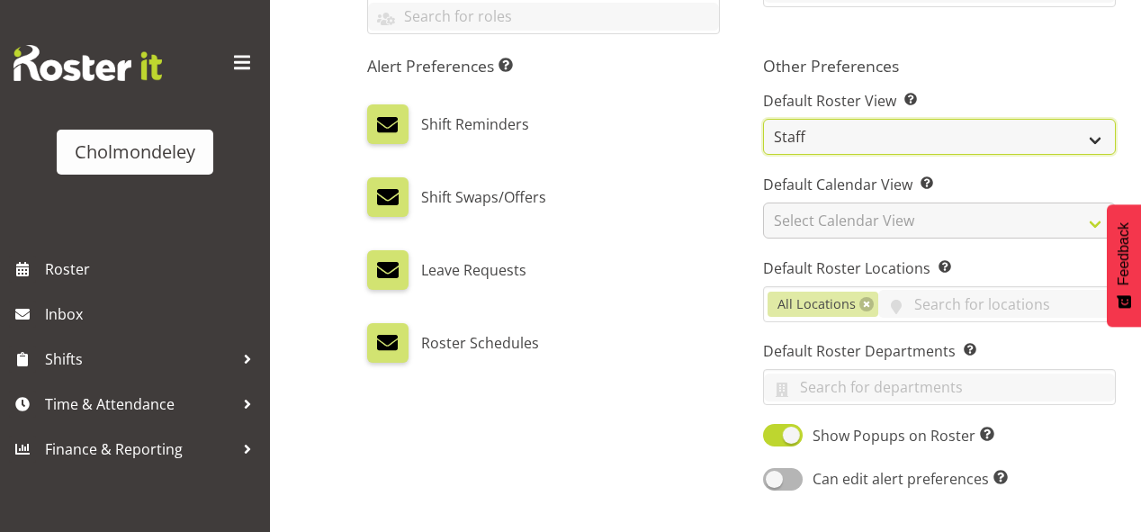
click at [1095, 135] on select "Staff Role Shift - Horizontal Shift - Vertical Staff - Location" at bounding box center [939, 137] width 353 height 36
select select "shift"
click at [763, 119] on select "Staff Role Shift - Horizontal Shift - Vertical Staff - Location" at bounding box center [939, 137] width 353 height 36
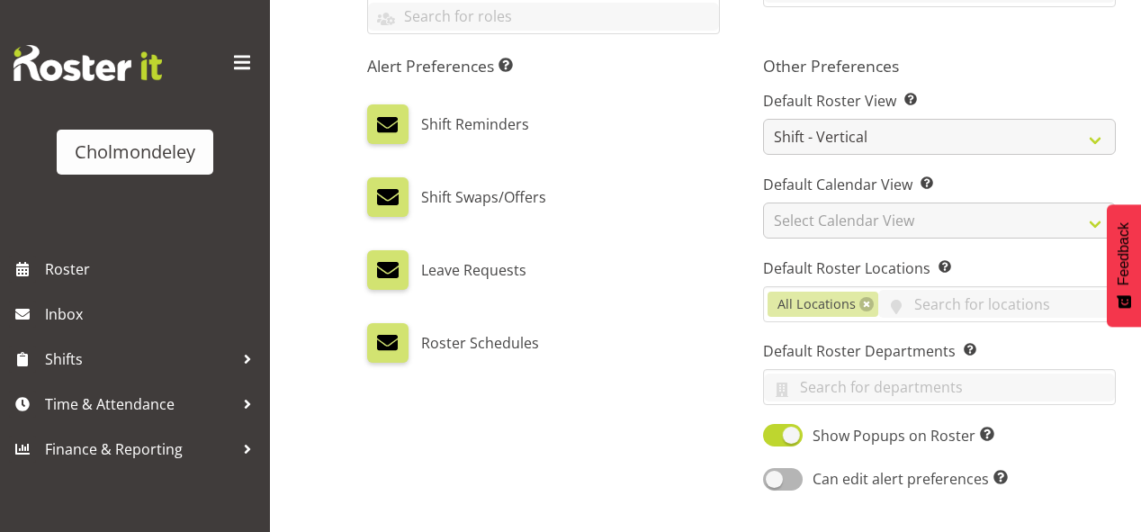
click at [666, 349] on div "Roster Schedules" at bounding box center [543, 343] width 353 height 40
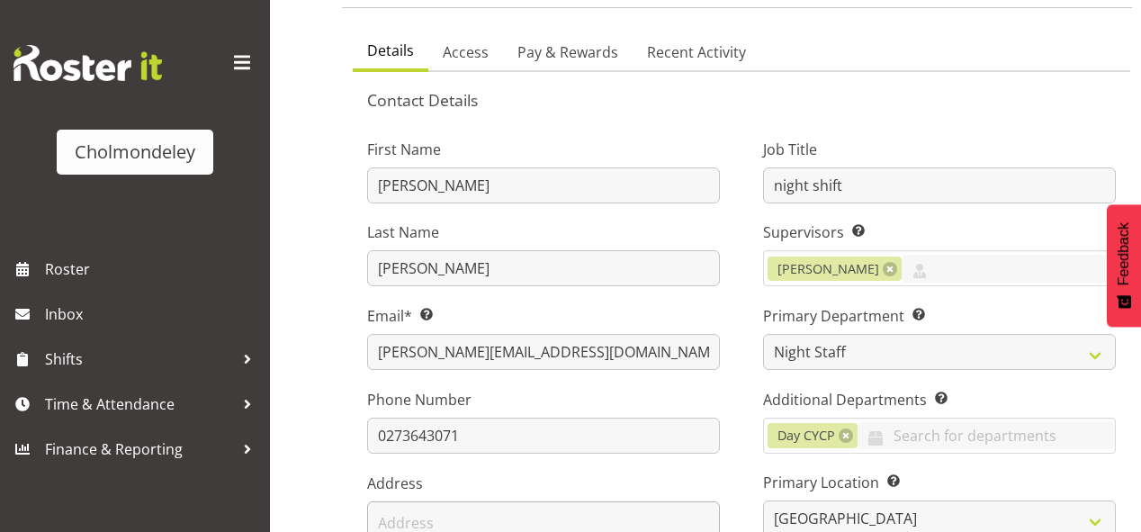
scroll to position [72, 0]
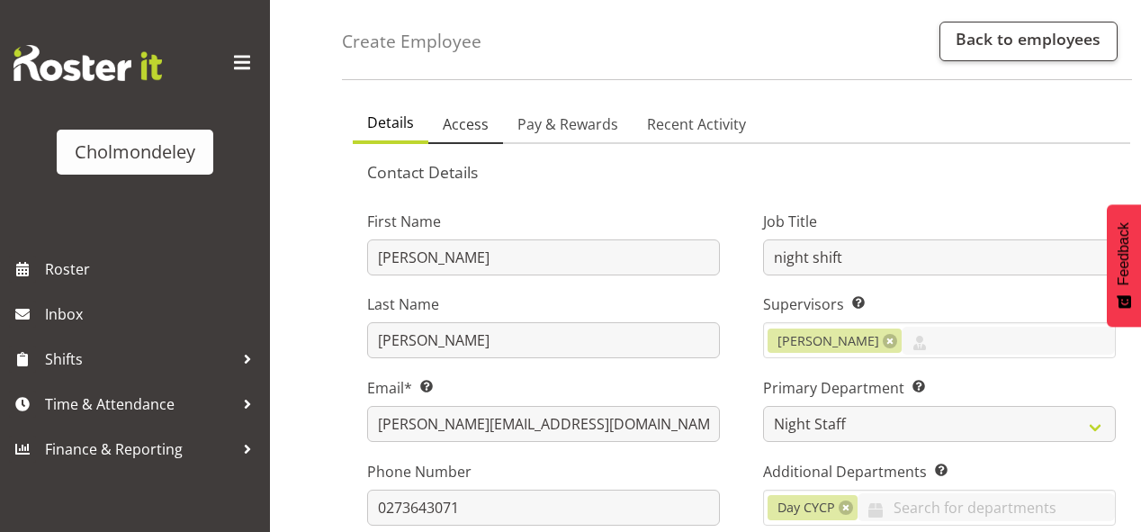
click at [473, 130] on span "Access" at bounding box center [466, 124] width 46 height 22
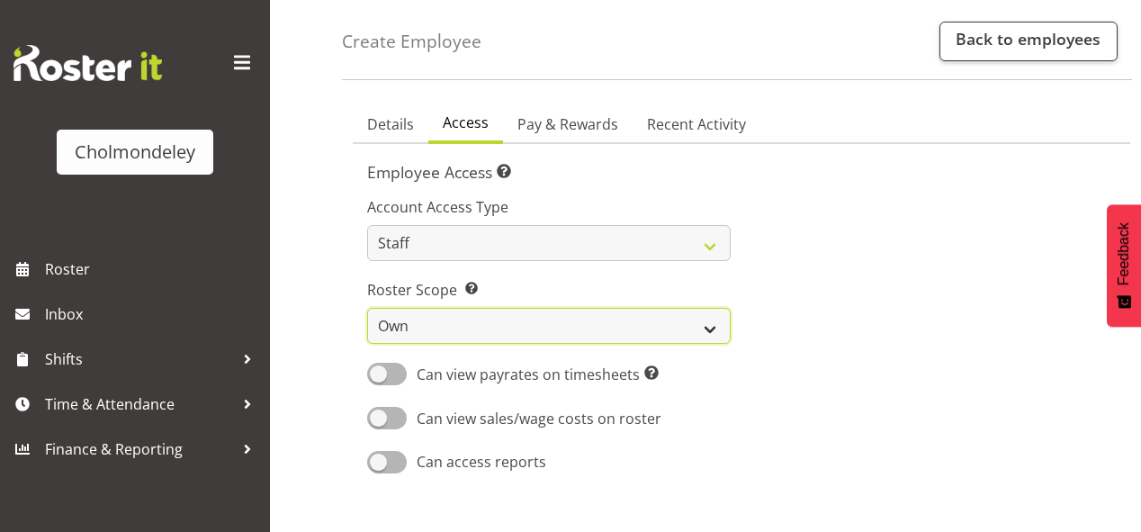
click at [452, 324] on select "Own Department Company" at bounding box center [549, 326] width 364 height 36
select select "company"
click at [367, 308] on select "Own Department Company" at bounding box center [549, 326] width 364 height 36
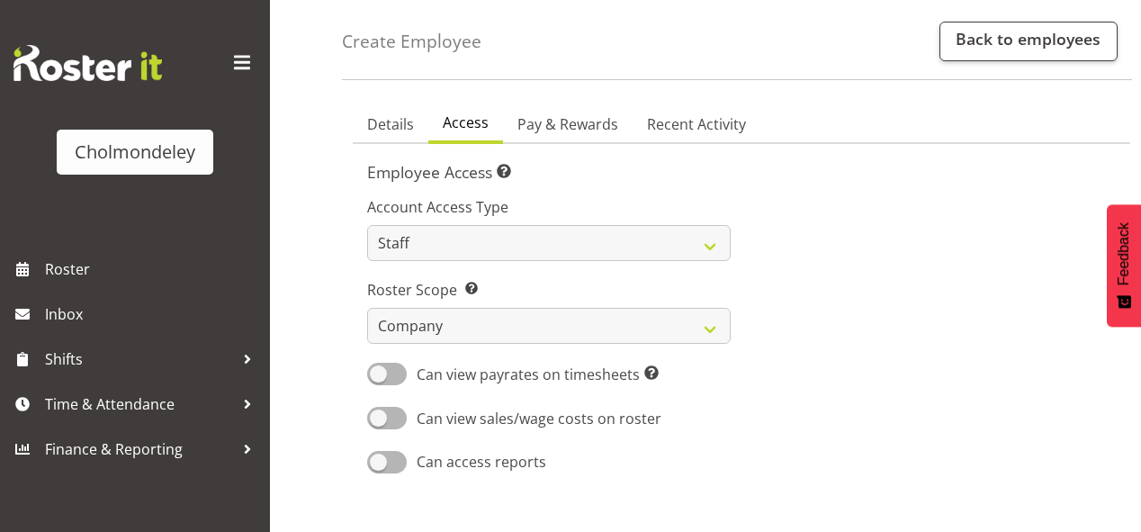
click at [856, 331] on div at bounding box center [934, 329] width 385 height 316
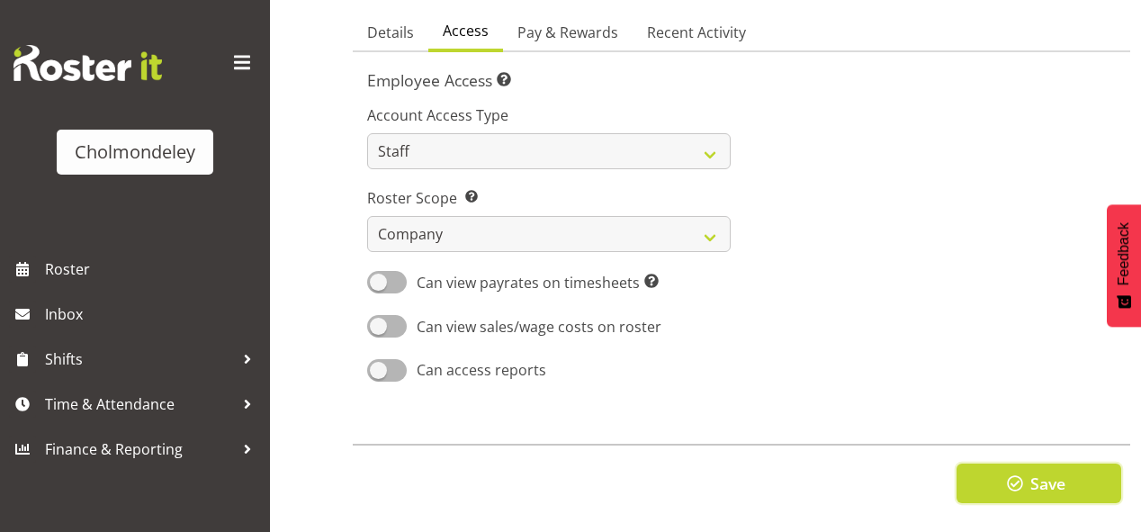
click at [1012, 472] on span "button" at bounding box center [1015, 483] width 23 height 23
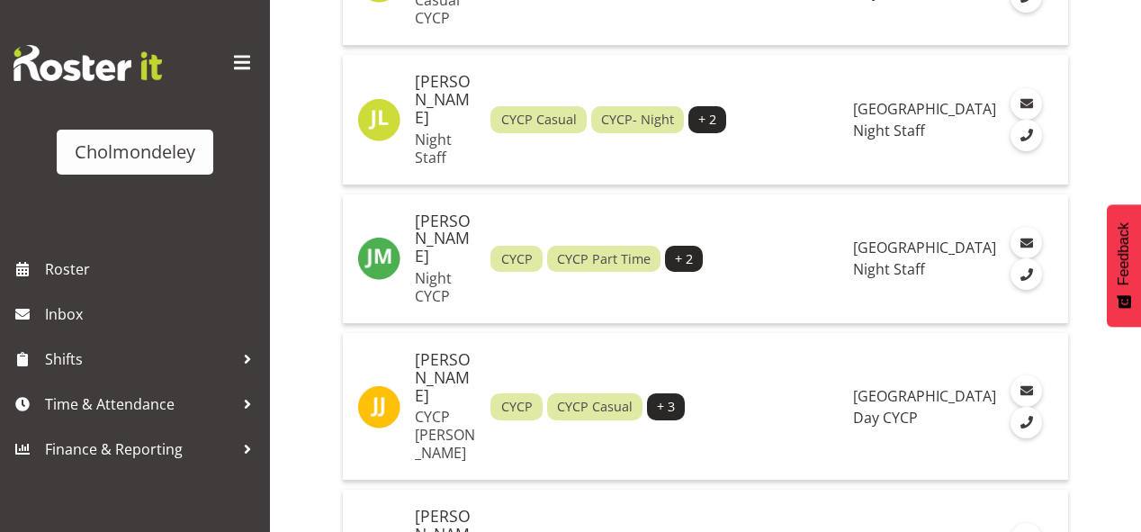
scroll to position [2474, 0]
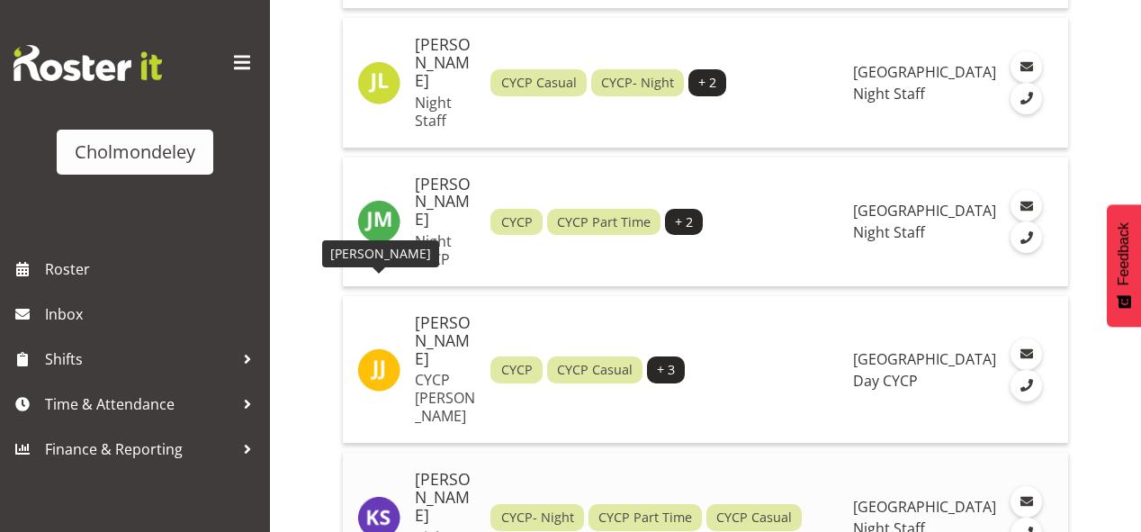
click at [376, 496] on img at bounding box center [378, 517] width 43 height 43
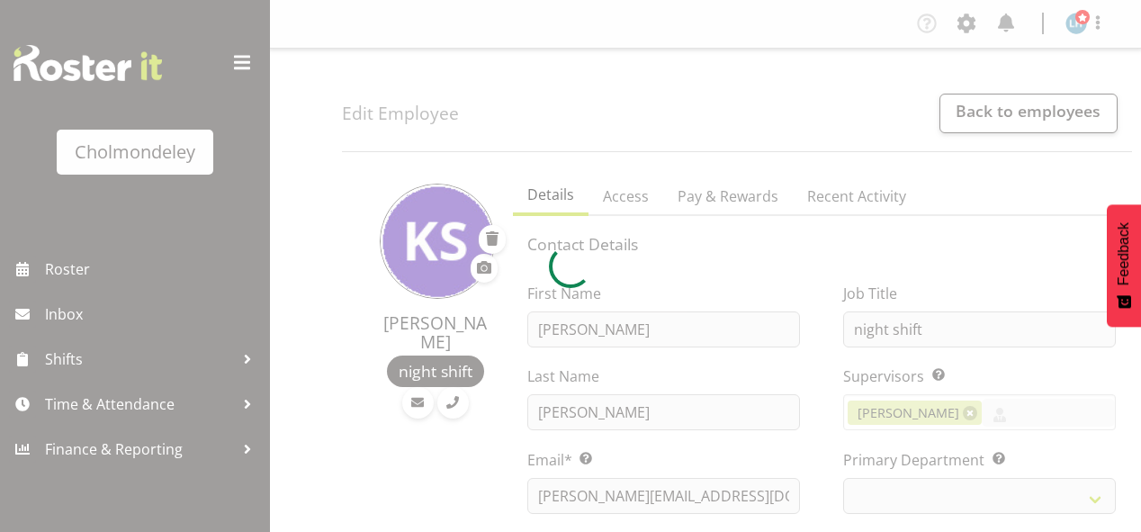
select select "shift"
select select "TimelineWeek"
select select "79"
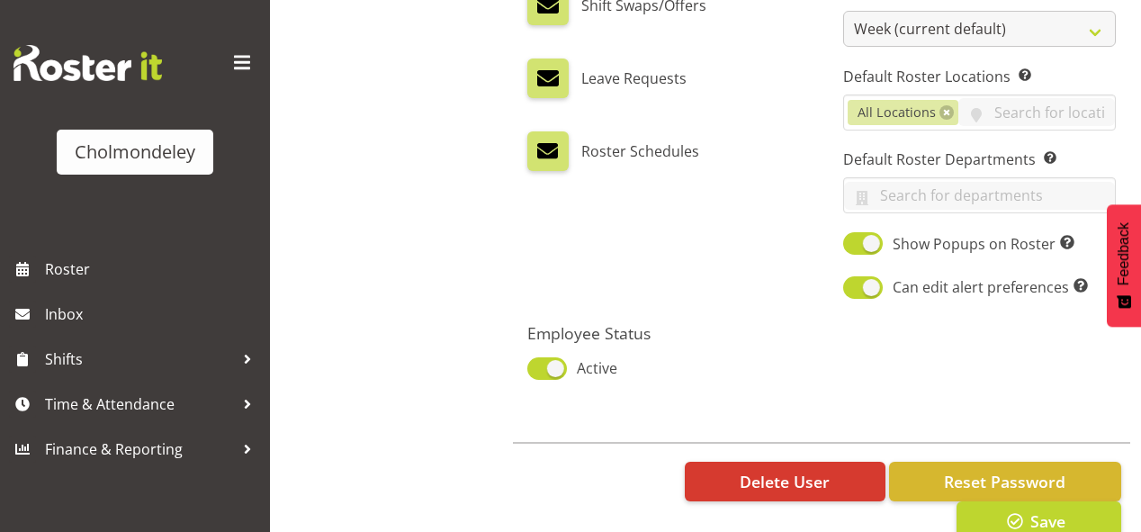
scroll to position [1174, 0]
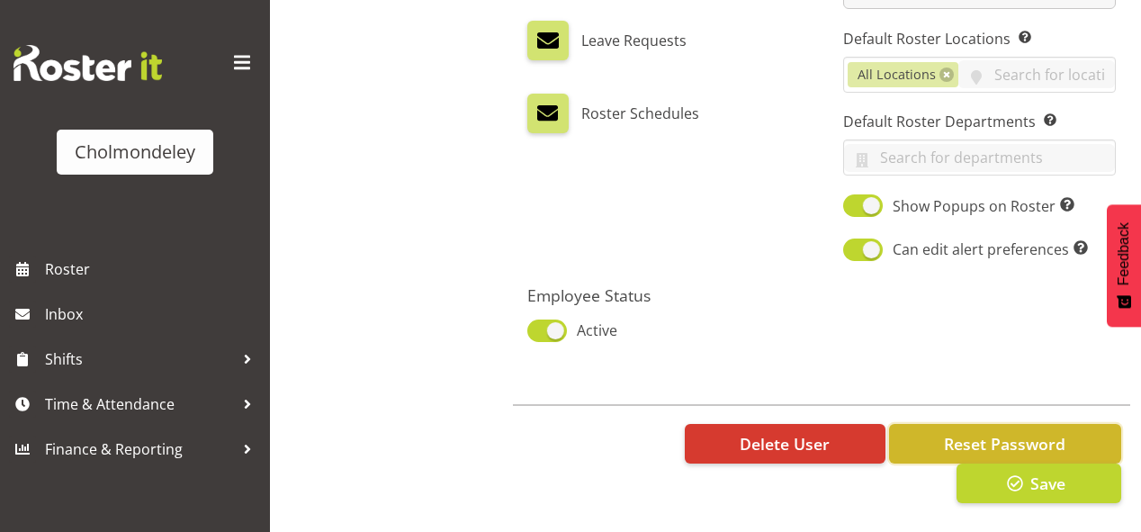
click at [968, 432] on span "Reset Password" at bounding box center [1005, 443] width 122 height 23
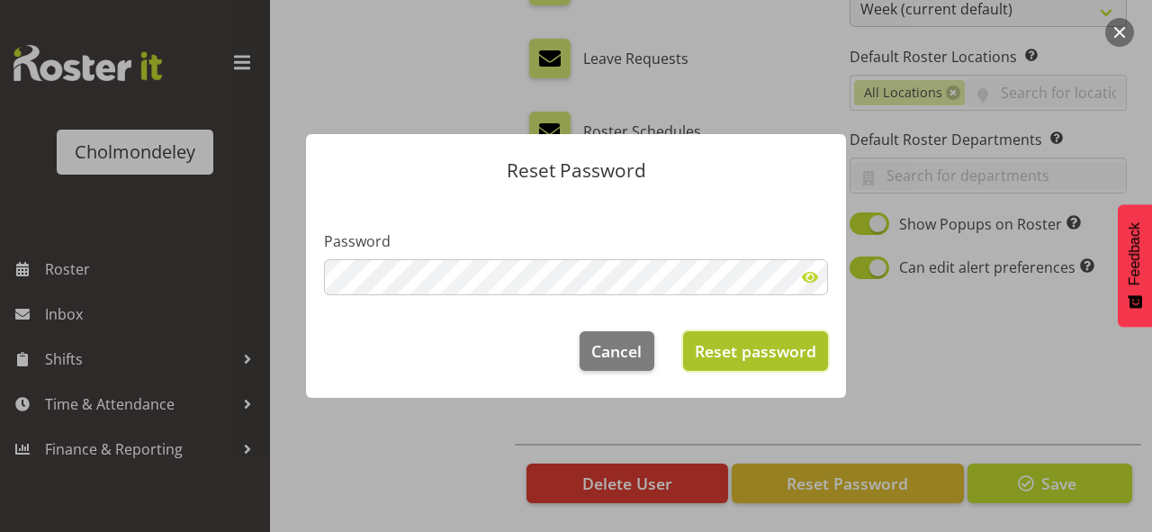
click at [751, 340] on span "Reset password" at bounding box center [756, 350] width 122 height 23
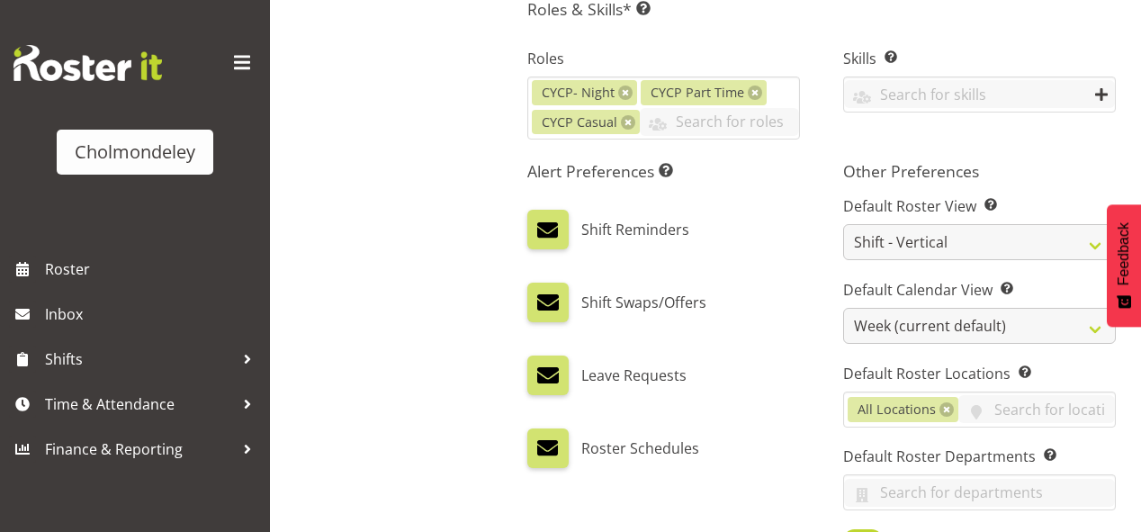
scroll to position [0, 0]
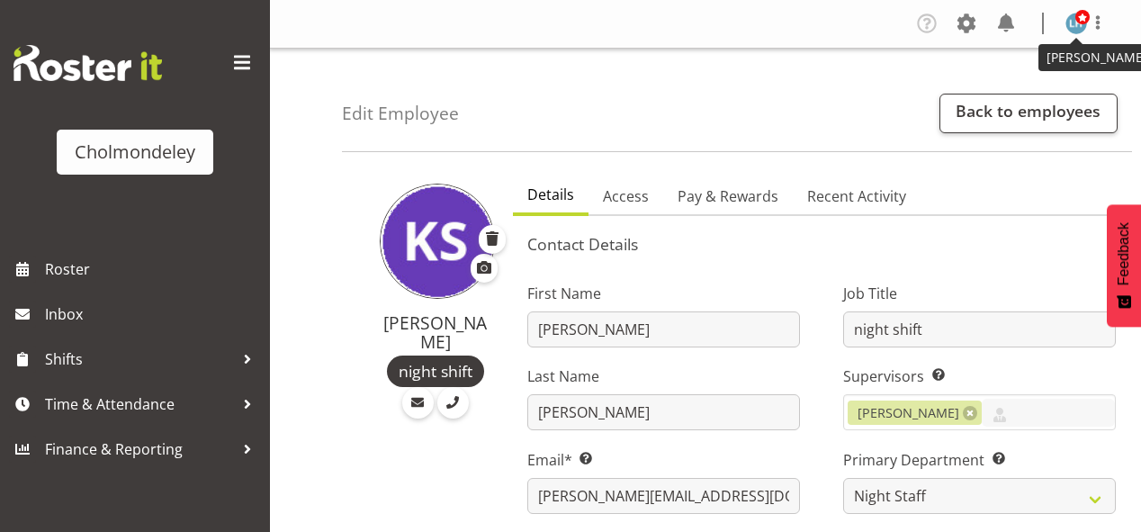
click at [1077, 18] on span at bounding box center [1083, 17] width 14 height 14
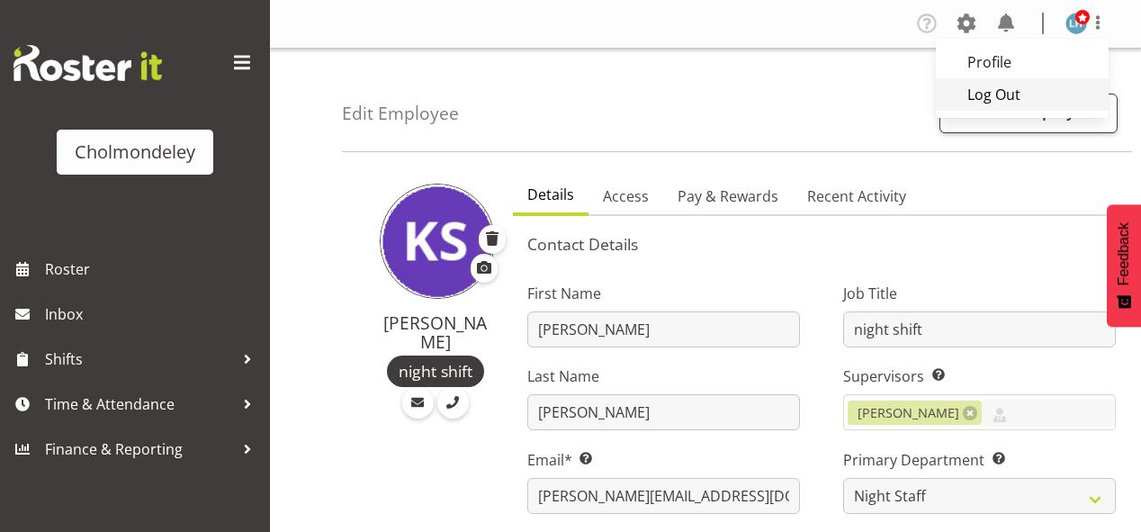
click at [988, 83] on link "Log Out" at bounding box center [1022, 94] width 173 height 32
